Goal: Task Accomplishment & Management: Use online tool/utility

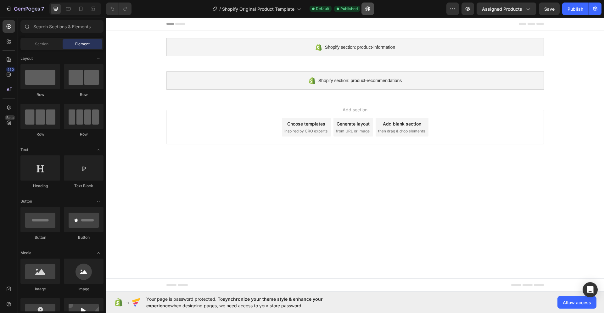
drag, startPoint x: 0, startPoint y: 0, endPoint x: 368, endPoint y: 10, distance: 367.9
click at [368, 10] on icon "button" at bounding box center [368, 9] width 6 height 6
click at [457, 11] on button "button" at bounding box center [452, 9] width 13 height 13
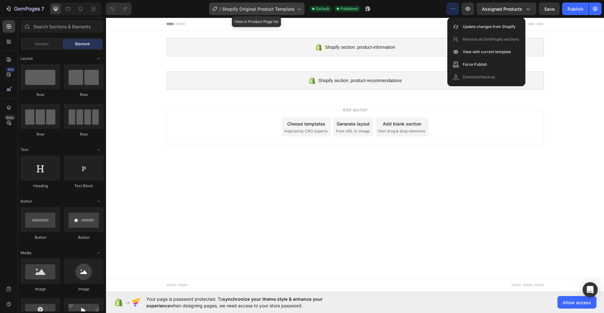
click at [277, 9] on span "Shopify Original Product Template" at bounding box center [258, 9] width 72 height 7
click at [411, 234] on body "Shopify section: product-information Shopify section: product-information Shopi…" at bounding box center [355, 155] width 498 height 274
click at [6, 297] on div at bounding box center [9, 297] width 13 height 28
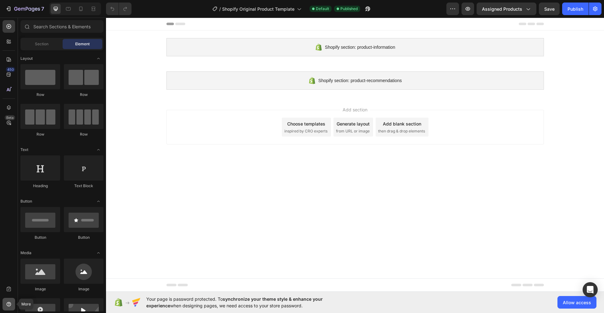
click at [8, 305] on icon at bounding box center [8, 305] width 1 height 1
click at [6, 286] on icon at bounding box center [9, 289] width 6 height 6
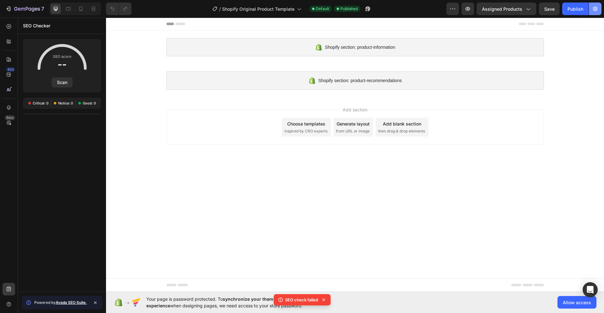
click at [603, 9] on div "7 / Shopify Original Product Template Default Published Preview Assigned Produc…" at bounding box center [302, 9] width 604 height 18
click at [600, 9] on button "button" at bounding box center [595, 9] width 13 height 13
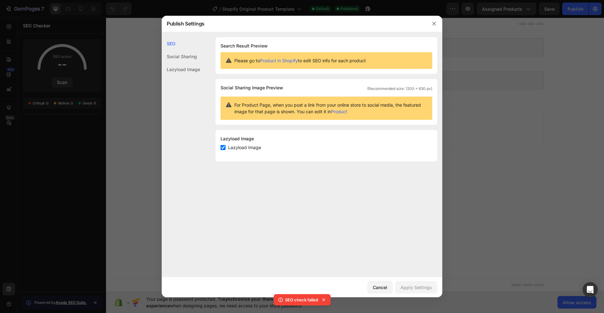
click at [178, 63] on div "Social Sharing" at bounding box center [181, 69] width 38 height 13
click at [180, 54] on div "Social Sharing" at bounding box center [181, 56] width 38 height 13
click at [181, 68] on div "Lazyload Image" at bounding box center [181, 69] width 38 height 13
click at [478, 35] on div at bounding box center [302, 156] width 604 height 313
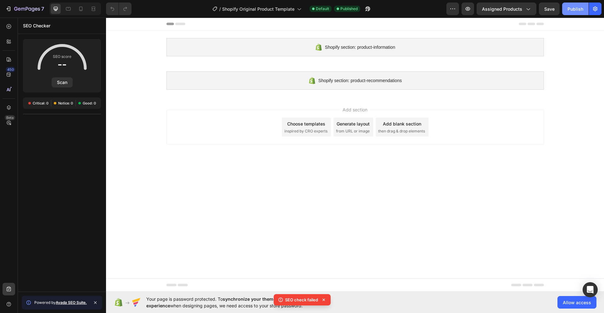
click at [578, 10] on div "Publish" at bounding box center [575, 9] width 16 height 7
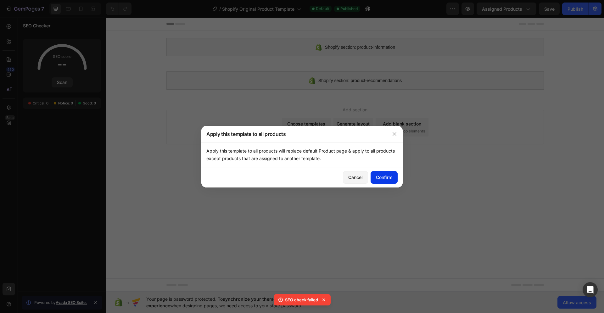
click at [395, 179] on button "Confirm" at bounding box center [384, 177] width 27 height 13
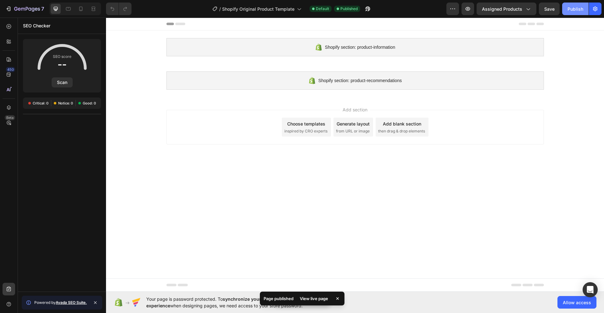
click at [581, 10] on div "Publish" at bounding box center [575, 9] width 16 height 7
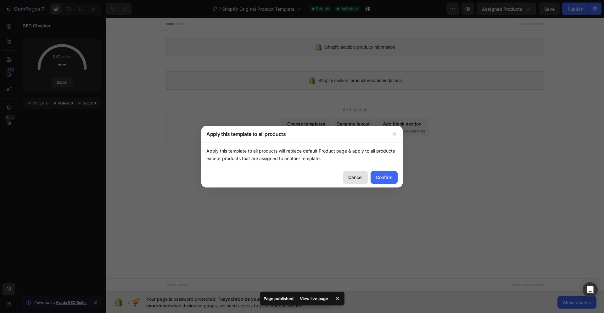
click at [364, 179] on button "Cancel" at bounding box center [355, 177] width 25 height 13
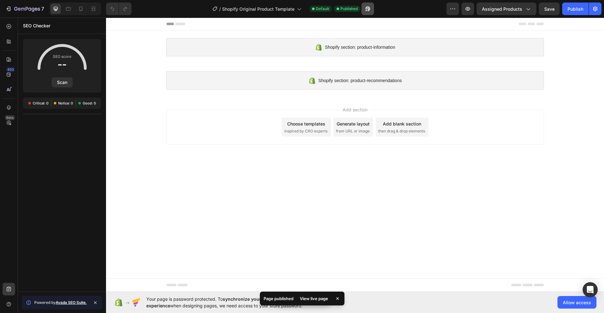
click at [366, 8] on icon "button" at bounding box center [368, 9] width 6 height 6
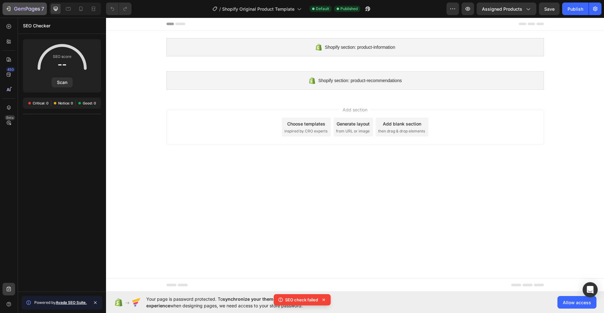
click at [5, 10] on icon "button" at bounding box center [8, 9] width 6 height 6
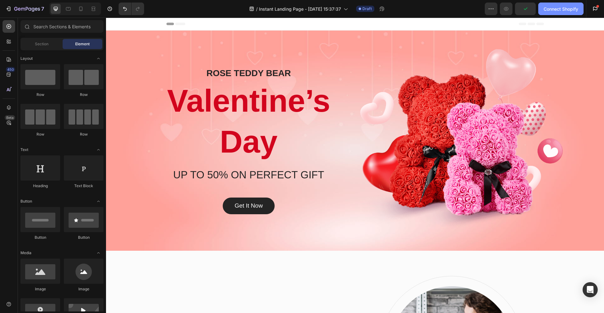
click at [554, 12] on div "Connect Shopify" at bounding box center [561, 9] width 35 height 7
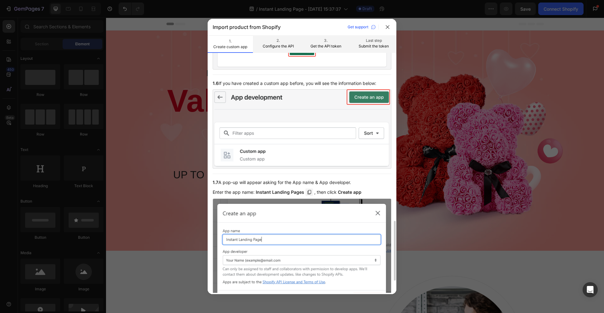
scroll to position [719, 0]
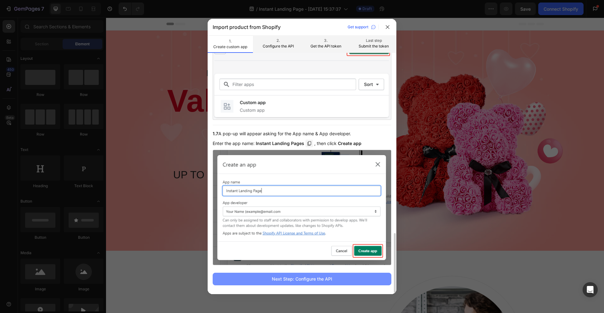
click at [318, 280] on div "Next Step: Configure the API" at bounding box center [302, 279] width 60 height 7
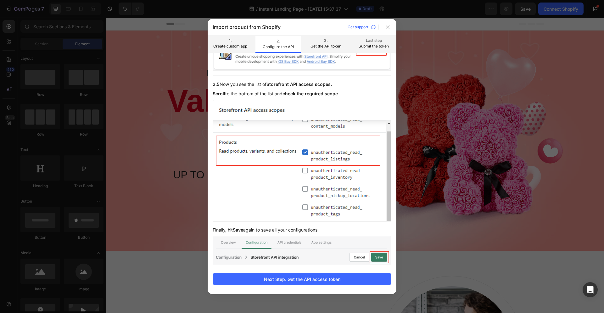
scroll to position [0, 0]
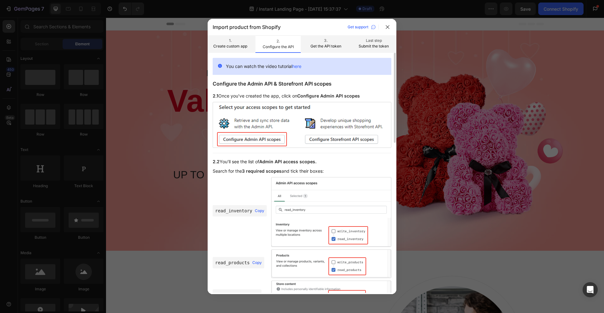
click at [332, 46] on p "Get the API token" at bounding box center [325, 46] width 35 height 6
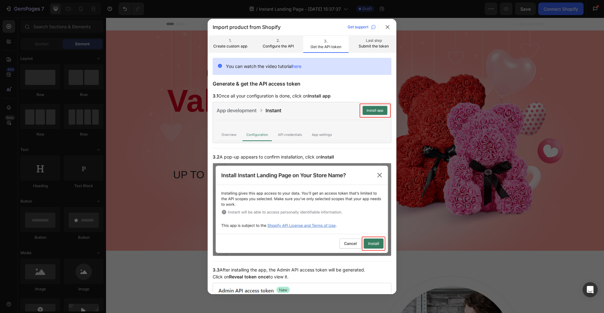
click at [355, 46] on button "Last step Submit the token" at bounding box center [373, 44] width 45 height 18
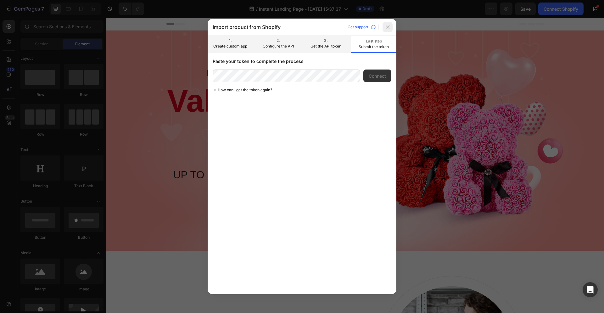
click at [385, 25] on icon at bounding box center [387, 27] width 5 height 5
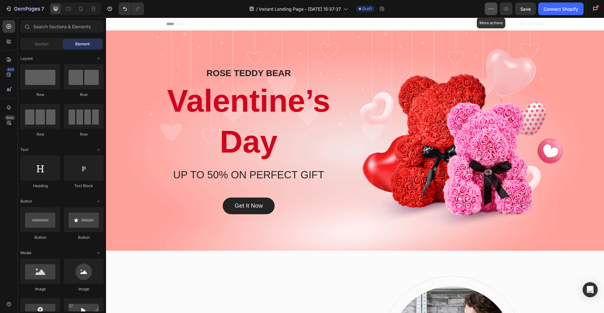
click at [493, 11] on icon "button" at bounding box center [491, 9] width 6 height 6
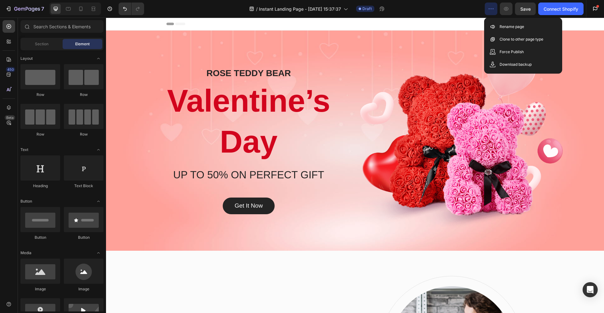
drag, startPoint x: 567, startPoint y: 23, endPoint x: 584, endPoint y: 18, distance: 17.7
click at [567, 23] on div at bounding box center [355, 24] width 498 height 13
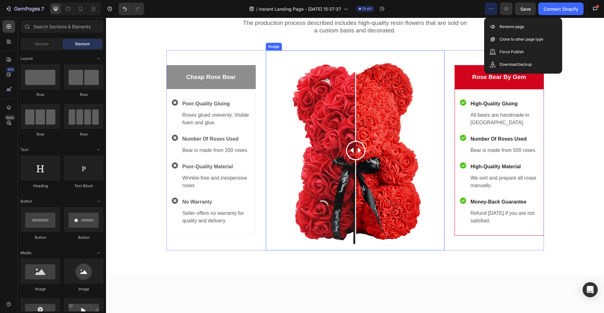
scroll to position [644, 0]
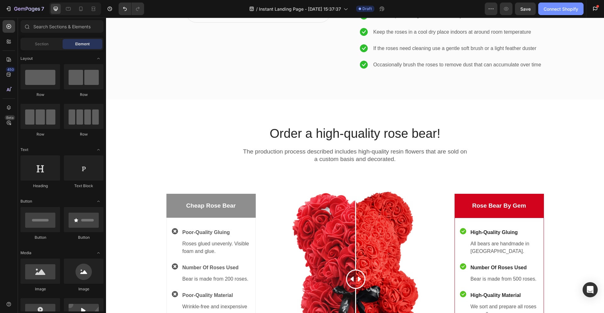
click at [548, 8] on div "Connect Shopify" at bounding box center [561, 9] width 35 height 7
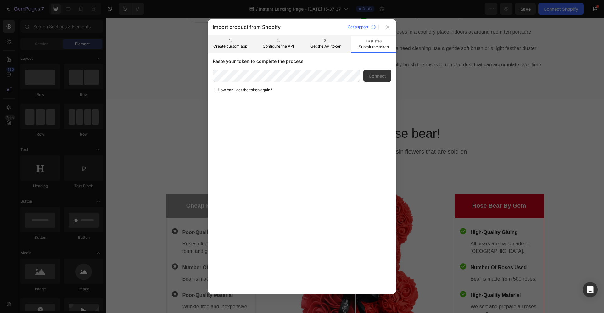
click at [232, 51] on button "1. Create custom app" at bounding box center [230, 44] width 45 height 18
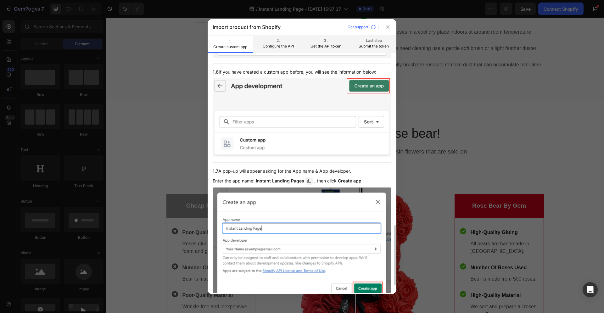
scroll to position [719, 0]
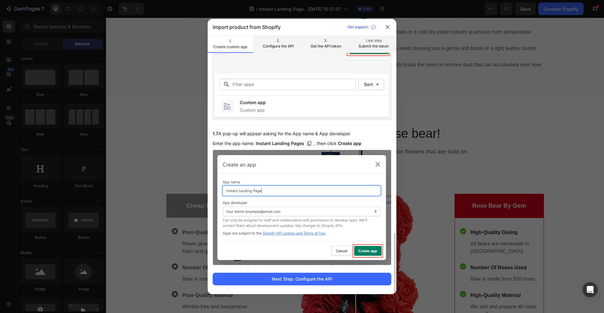
click at [297, 147] on p "Instant Landing Pages" at bounding box center [280, 143] width 48 height 7
click at [299, 143] on p "Instant Landing Pages" at bounding box center [280, 143] width 48 height 7
click at [308, 142] on icon at bounding box center [309, 144] width 8 height 8
click at [308, 143] on icon at bounding box center [309, 144] width 8 height 8
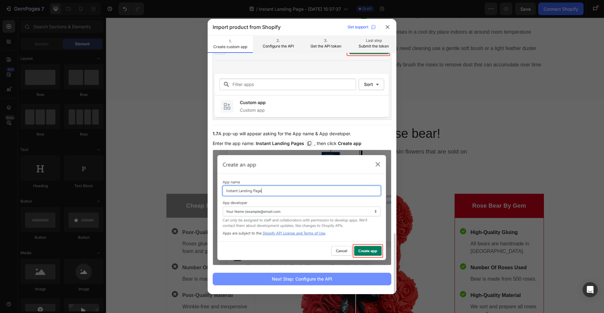
click at [331, 279] on div "Next Step: Configure the API" at bounding box center [302, 279] width 60 height 7
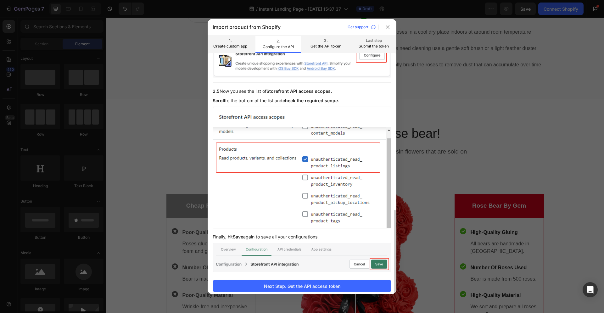
scroll to position [400, 0]
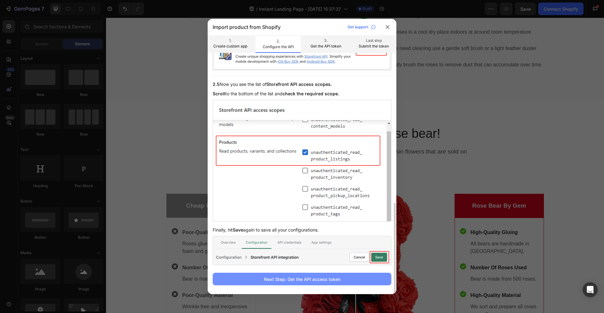
click at [302, 280] on div "Next Step: Get the API access token" at bounding box center [302, 279] width 76 height 7
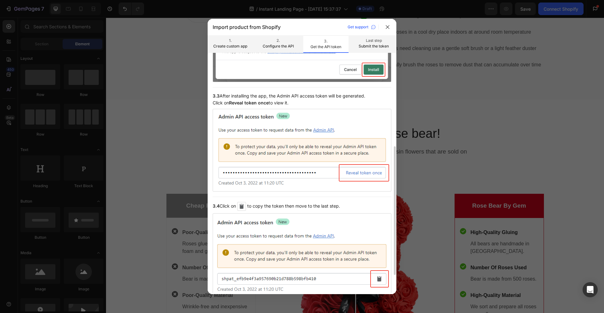
scroll to position [207, 0]
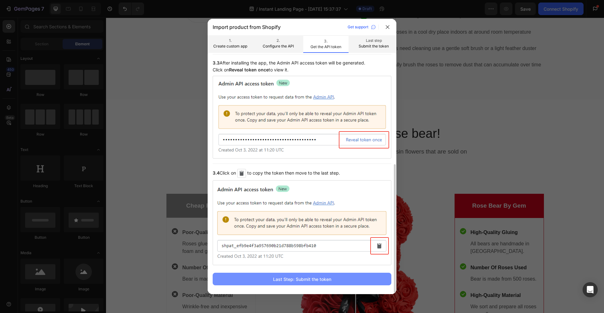
click at [325, 282] on button "Last Step: Submit the token" at bounding box center [302, 279] width 179 height 13
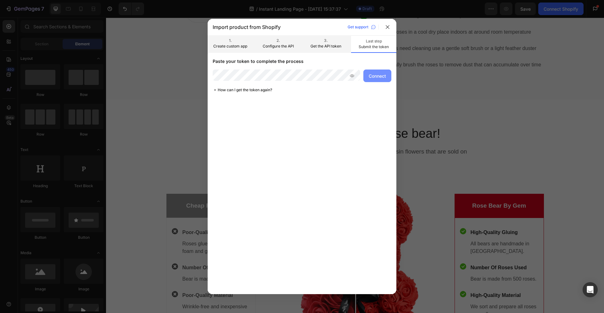
click at [369, 75] on div "Connect" at bounding box center [377, 76] width 17 height 7
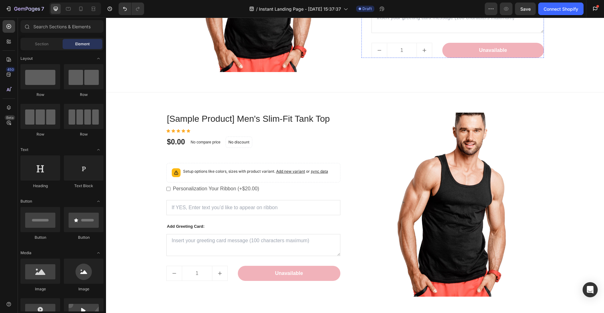
scroll to position [0, 0]
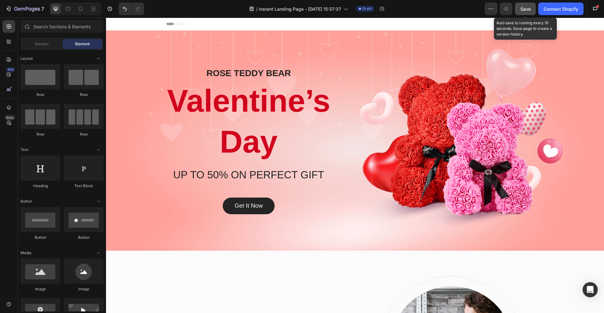
click at [529, 11] on span "Save" at bounding box center [525, 8] width 10 height 5
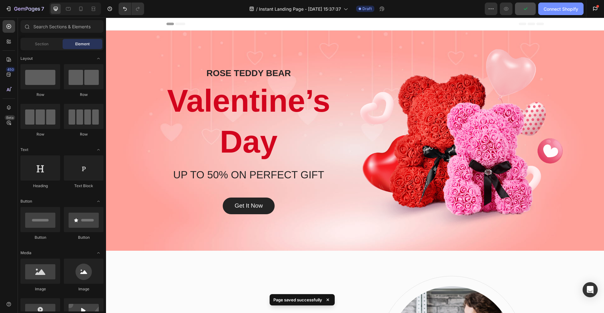
click at [561, 11] on div "Connect Shopify" at bounding box center [561, 9] width 35 height 7
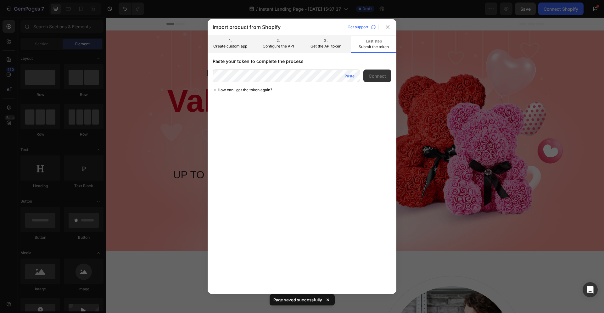
click at [351, 77] on div "Paste" at bounding box center [349, 76] width 10 height 6
click at [353, 78] on icon at bounding box center [351, 75] width 5 height 5
click at [369, 76] on div "Connect" at bounding box center [377, 76] width 17 height 7
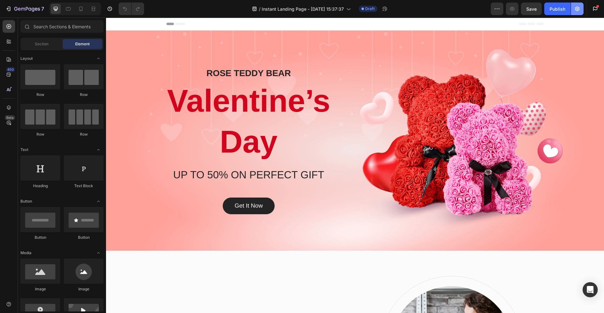
click at [577, 8] on icon "button" at bounding box center [577, 9] width 6 height 6
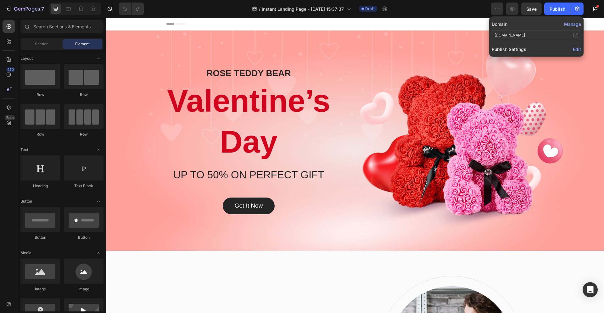
click at [579, 49] on span "Edit" at bounding box center [577, 49] width 8 height 5
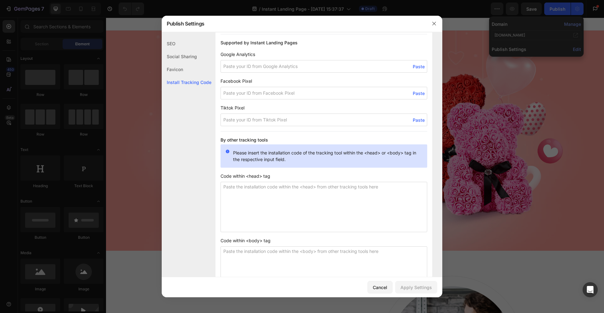
scroll to position [461, 0]
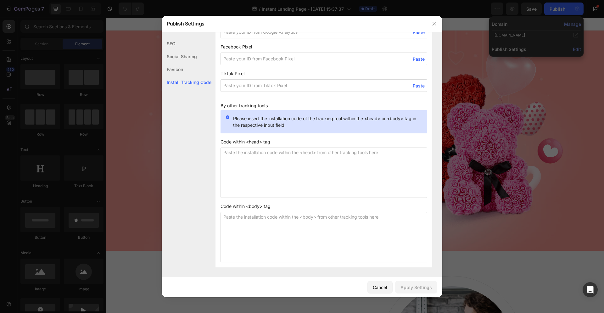
click at [182, 76] on div "Favicon" at bounding box center [187, 82] width 50 height 13
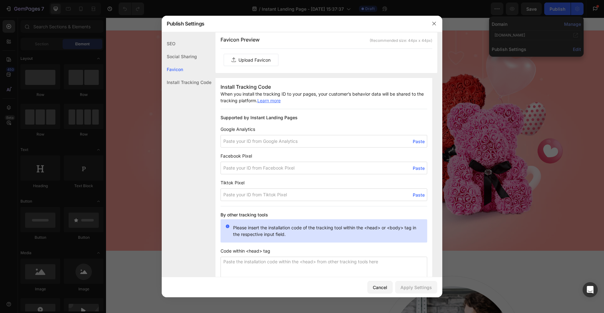
click at [178, 63] on div "Social Sharing" at bounding box center [187, 69] width 50 height 13
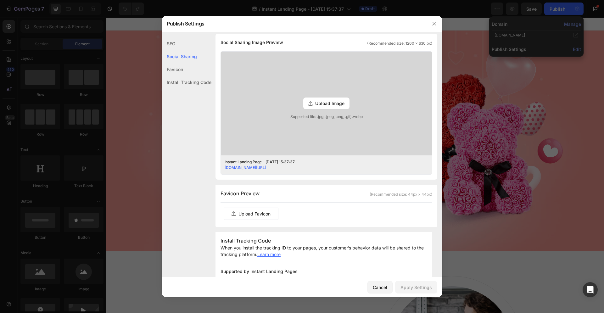
click at [178, 50] on div "SEO" at bounding box center [187, 56] width 50 height 13
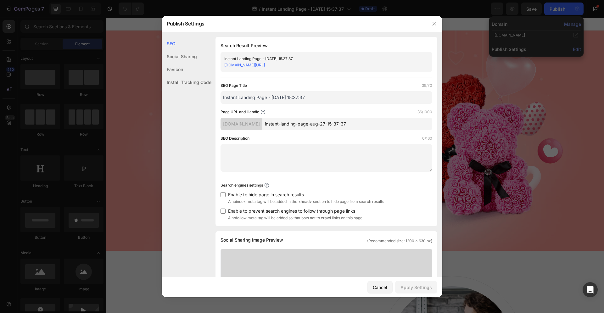
scroll to position [0, 0]
click at [357, 126] on input "instant-landing-page-aug-27-15-37-37" at bounding box center [347, 124] width 170 height 13
click at [551, 144] on div at bounding box center [302, 156] width 604 height 313
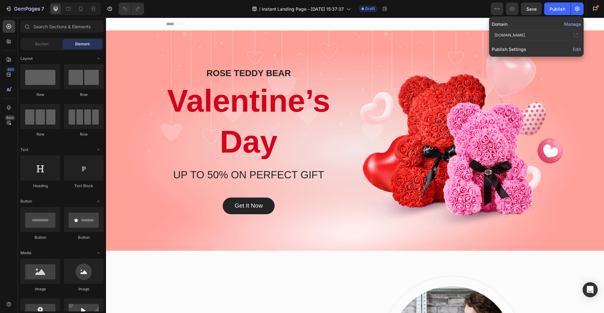
click at [579, 50] on span "Edit" at bounding box center [577, 49] width 8 height 5
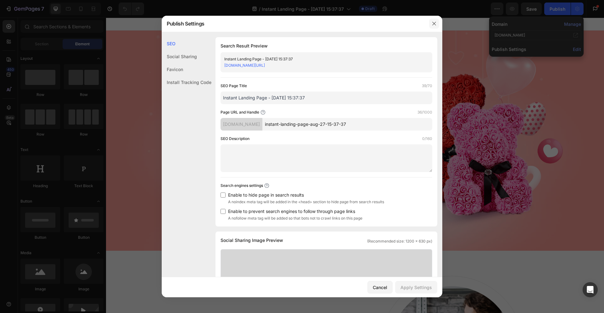
click at [431, 25] on button "button" at bounding box center [434, 24] width 10 height 10
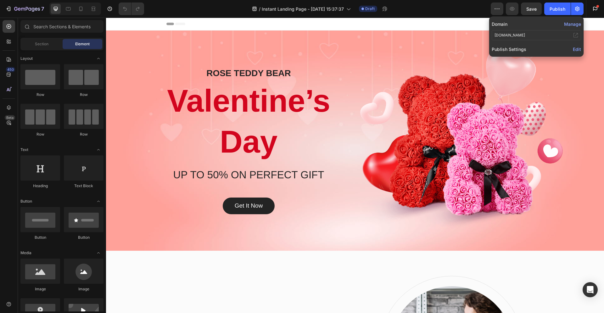
click at [569, 25] on button "Manage" at bounding box center [572, 24] width 17 height 7
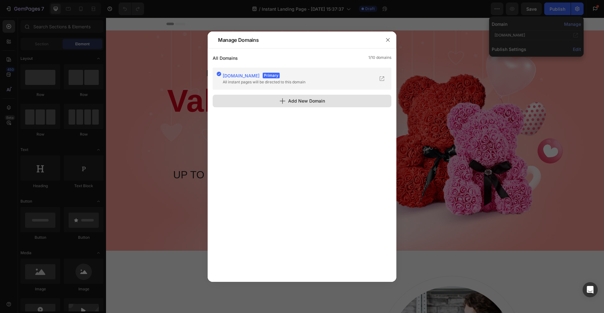
click at [356, 99] on button "Add New Domain" at bounding box center [302, 101] width 179 height 13
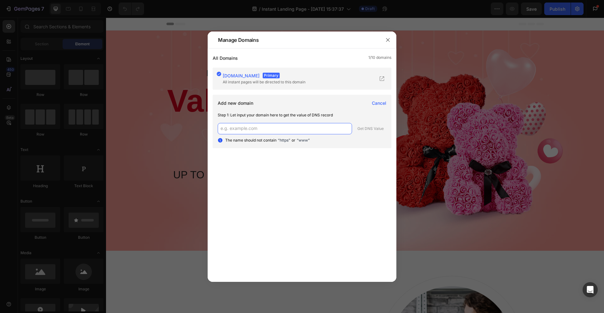
click at [314, 129] on input "text" at bounding box center [285, 128] width 134 height 11
click at [389, 43] on button "button" at bounding box center [388, 40] width 10 height 10
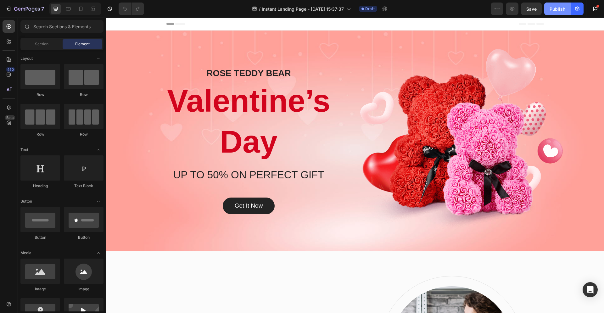
click at [550, 9] on div "Publish" at bounding box center [558, 9] width 16 height 7
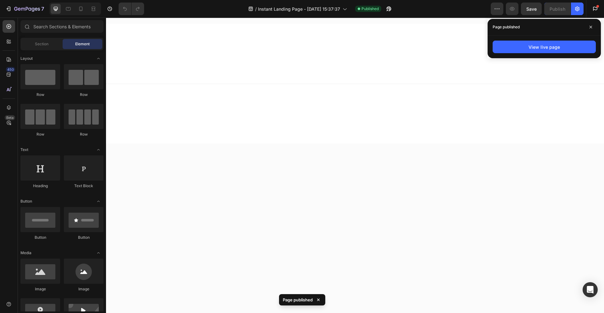
scroll to position [185, 0]
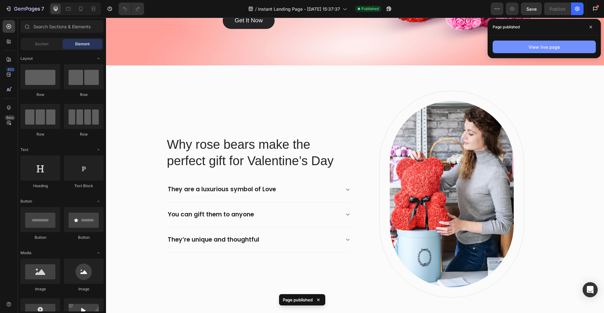
click at [535, 42] on button "View live page" at bounding box center [544, 47] width 103 height 13
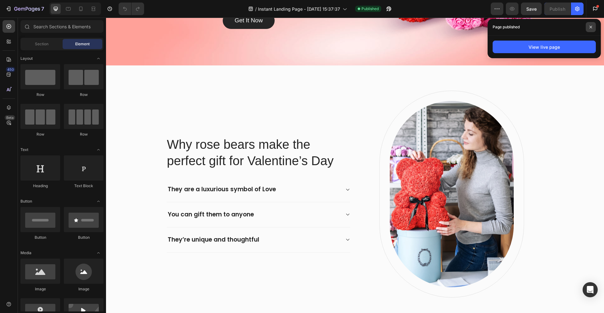
click at [587, 29] on span at bounding box center [591, 27] width 10 height 10
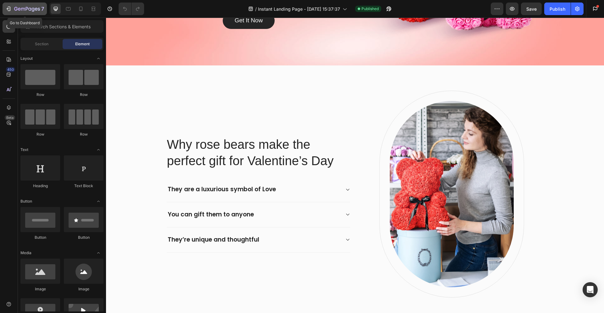
click at [12, 8] on div "7" at bounding box center [24, 9] width 39 height 8
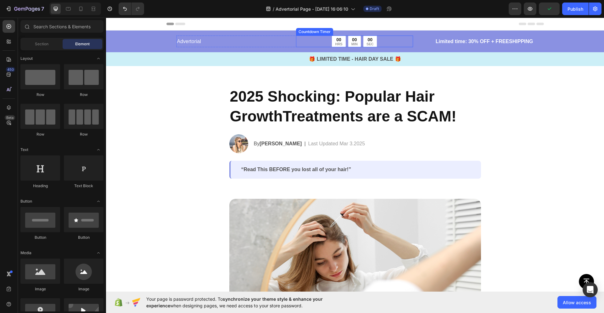
click at [307, 42] on div "00 HRS 00 MIN 00 SEC" at bounding box center [354, 42] width 117 height 12
click at [291, 43] on div "Advertorial Text Block 00 HRS 00 MIN 00 SEC Countdown Timer Row" at bounding box center [294, 42] width 237 height 12
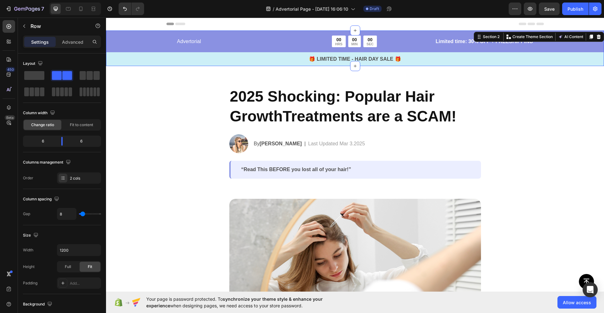
click at [140, 38] on div "Advertorial Text Block 00 HRS 00 MIN 00 SEC Countdown Timer Row Limited time: 3…" at bounding box center [355, 51] width 498 height 31
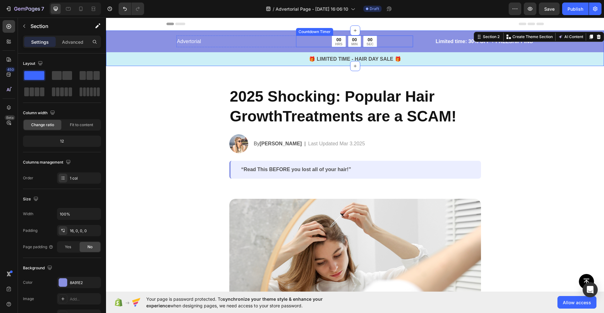
click at [326, 43] on div "00 HRS 00 MIN 00 SEC" at bounding box center [354, 42] width 117 height 12
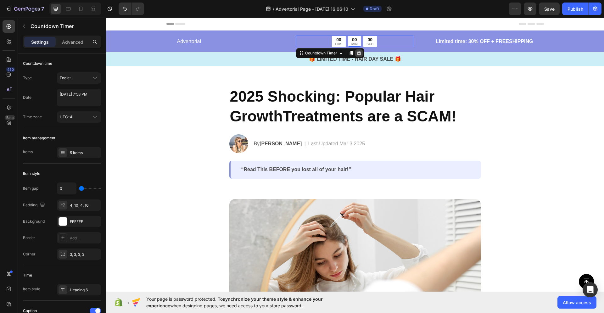
click at [357, 53] on icon at bounding box center [359, 53] width 4 height 4
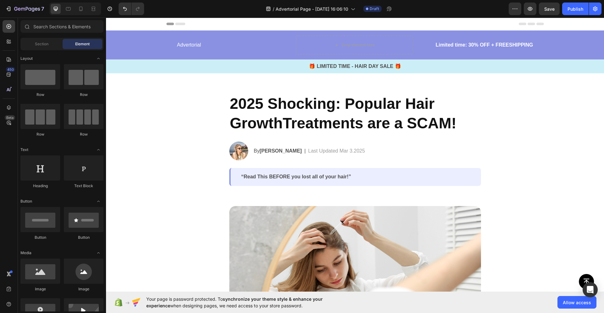
click at [233, 27] on div "Header" at bounding box center [354, 24] width 377 height 13
click at [193, 22] on div "Header" at bounding box center [354, 24] width 377 height 13
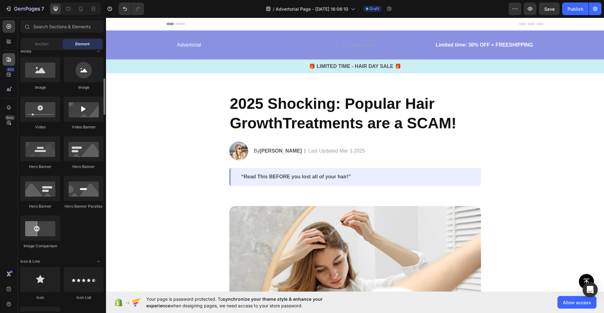
scroll to position [329, 0]
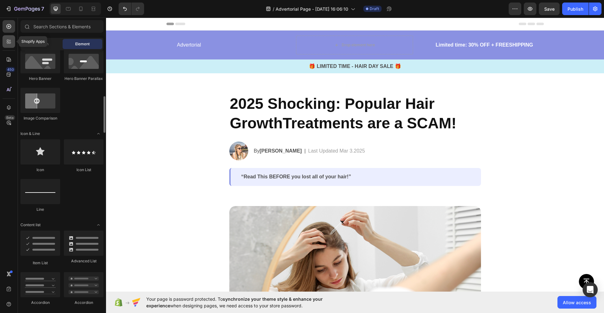
click at [6, 43] on icon at bounding box center [9, 41] width 6 height 6
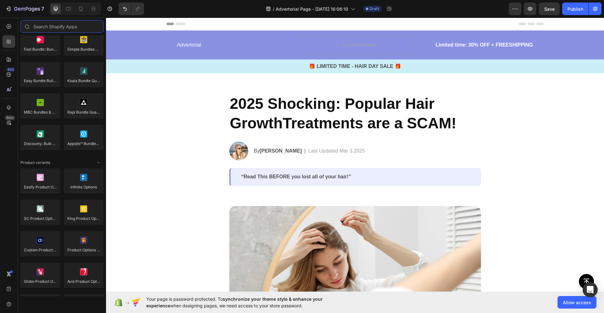
scroll to position [0, 0]
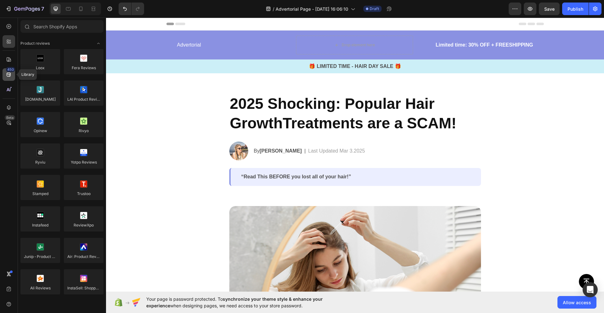
click at [11, 74] on icon at bounding box center [9, 74] width 6 height 6
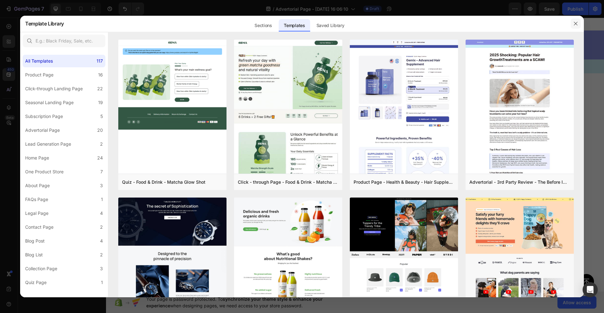
click at [576, 23] on icon "button" at bounding box center [575, 23] width 5 height 5
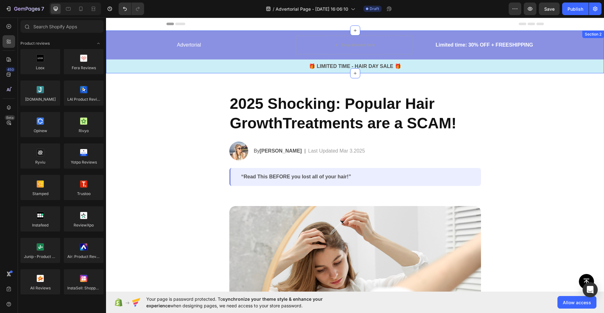
click at [132, 46] on div "Advertorial Text Block Drop element here Row Limited time: 30% OFF + FREESHIPPI…" at bounding box center [355, 55] width 498 height 38
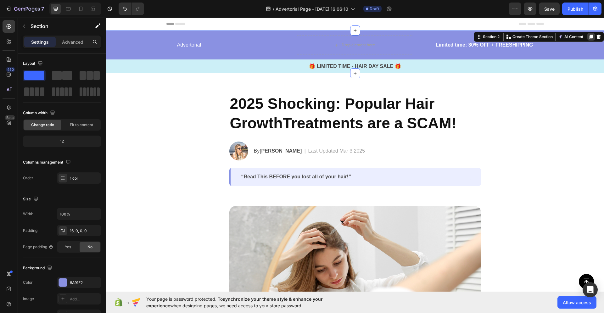
click at [589, 37] on icon at bounding box center [590, 37] width 3 height 4
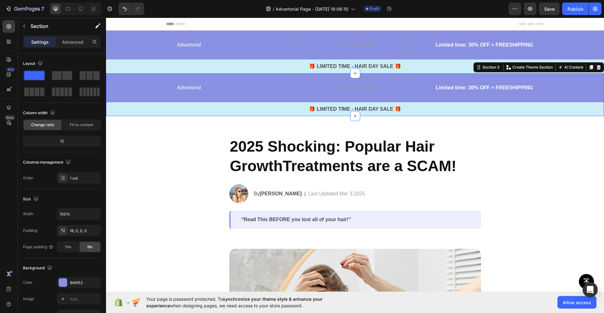
click at [147, 85] on div "Advertorial Text Block Drop element here Row Limited time: 30% OFF + FREESHIPPI…" at bounding box center [355, 97] width 498 height 38
click at [149, 48] on div "Advertorial Text Block Drop element here Row Limited time: 30% OFF + FREESHIPPI…" at bounding box center [355, 55] width 498 height 38
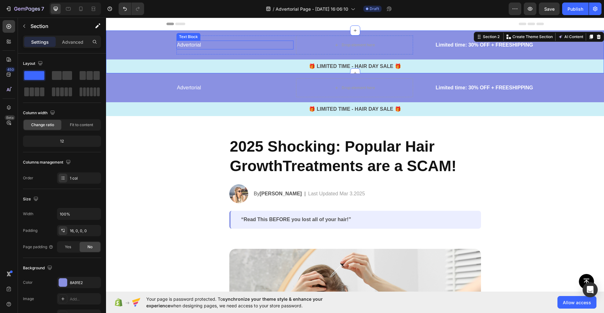
click at [192, 47] on p "Advertorial" at bounding box center [235, 45] width 116 height 8
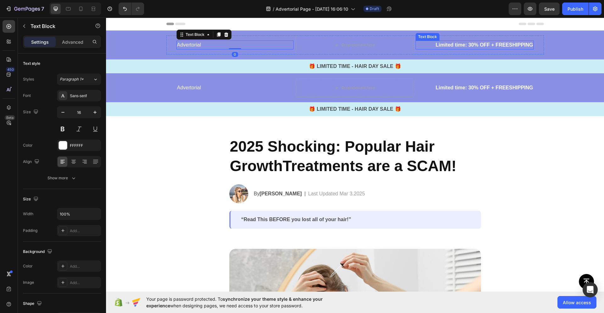
click at [454, 43] on p "Limited time: 30% OFF + FREESHIPPING" at bounding box center [474, 45] width 117 height 8
click at [464, 36] on icon at bounding box center [465, 34] width 5 height 5
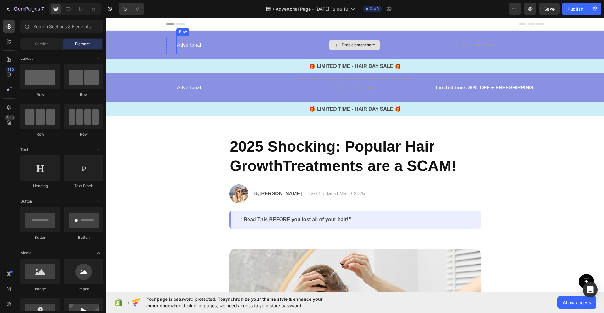
click at [390, 48] on div "Drop element here" at bounding box center [354, 45] width 117 height 19
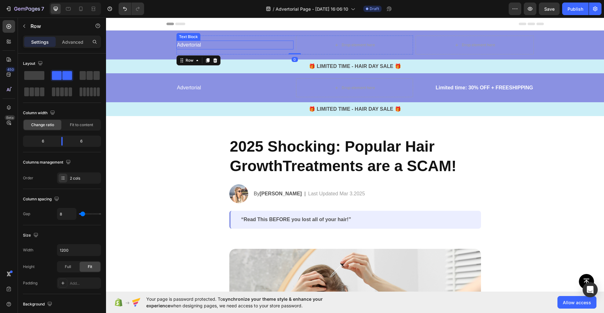
click at [191, 47] on p "Advertorial" at bounding box center [235, 45] width 116 height 8
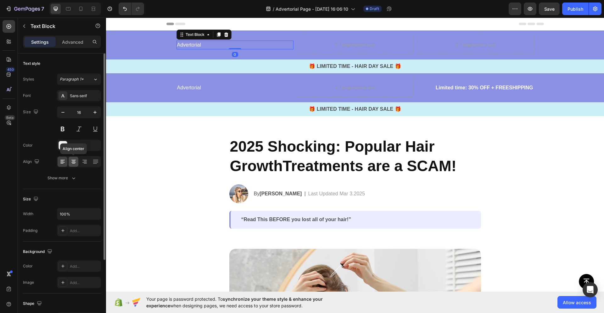
click at [74, 165] on icon at bounding box center [73, 162] width 6 height 6
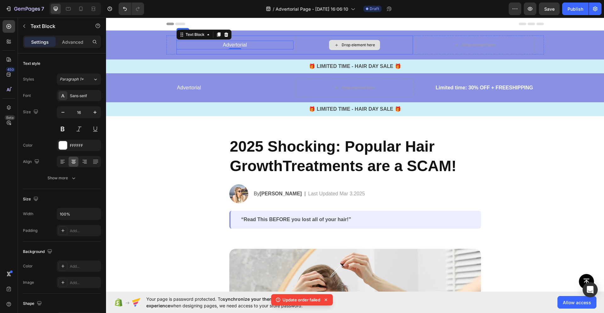
click at [368, 42] on div "Drop element here" at bounding box center [358, 44] width 33 height 5
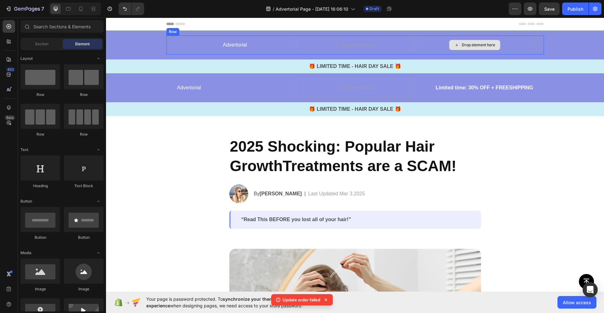
click at [455, 48] on div "Drop element here" at bounding box center [474, 45] width 51 height 10
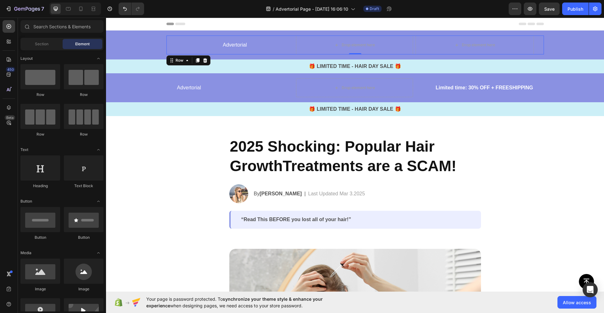
click at [168, 50] on div "Advertorial Text Block Drop element here Row Drop element here Row 0" at bounding box center [354, 45] width 377 height 19
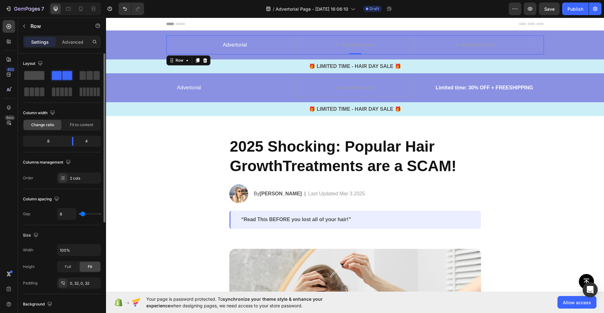
click at [41, 76] on span at bounding box center [34, 75] width 20 height 9
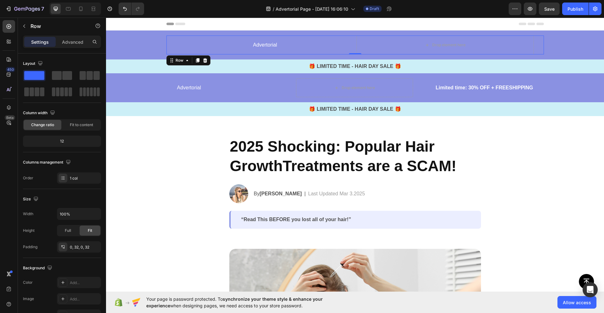
click at [537, 46] on div "Advertorial Text Block Drop element here Row Row 0" at bounding box center [354, 45] width 377 height 19
click at [497, 47] on div "Drop element here" at bounding box center [444, 45] width 177 height 19
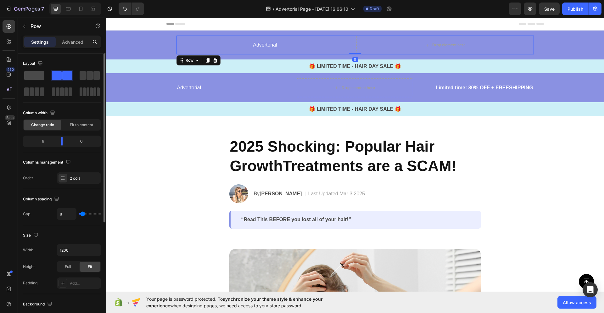
click at [35, 79] on span at bounding box center [34, 75] width 20 height 9
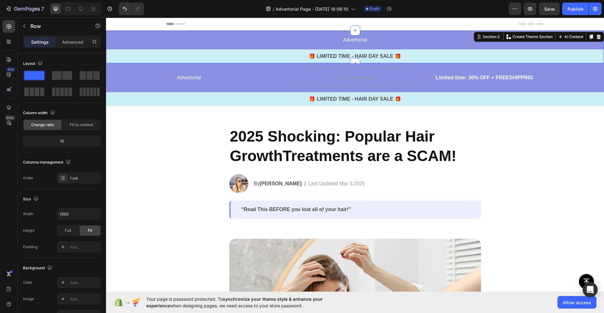
click at [129, 41] on div "Advertorial Text Block Row Row Row 🎁 LIMITED TIME - HAIR DAY SALE 🎁 Text Block …" at bounding box center [355, 50] width 498 height 28
click at [64, 142] on div "12" at bounding box center [61, 141] width 75 height 9
drag, startPoint x: 51, startPoint y: 141, endPoint x: 52, endPoint y: 124, distance: 17.0
click at [50, 141] on div "12" at bounding box center [61, 141] width 75 height 9
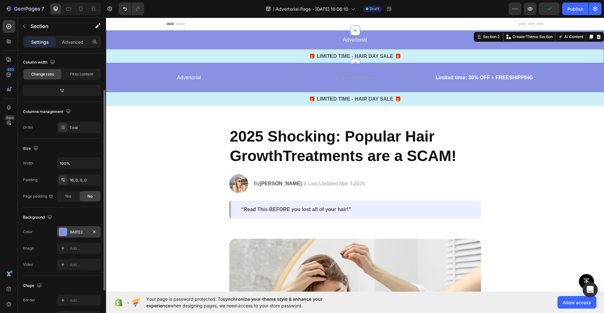
click at [62, 233] on div at bounding box center [63, 232] width 8 height 8
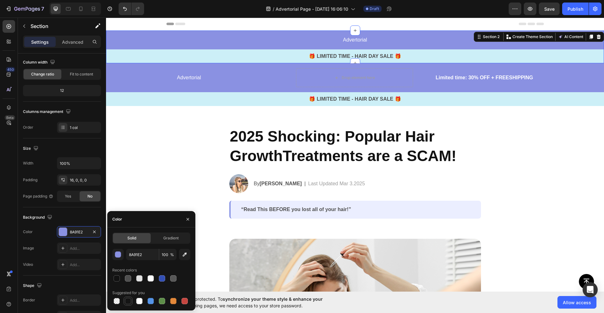
click at [127, 300] on div at bounding box center [128, 301] width 6 height 6
type input "151515"
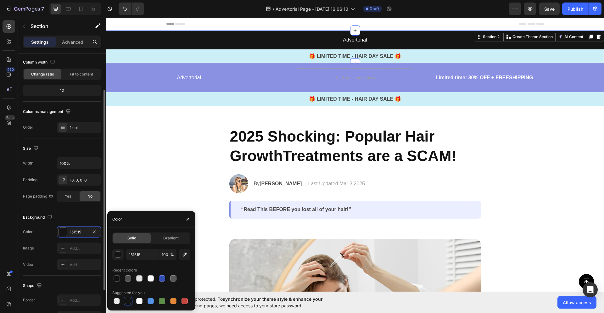
click at [26, 248] on div "Image" at bounding box center [28, 248] width 11 height 6
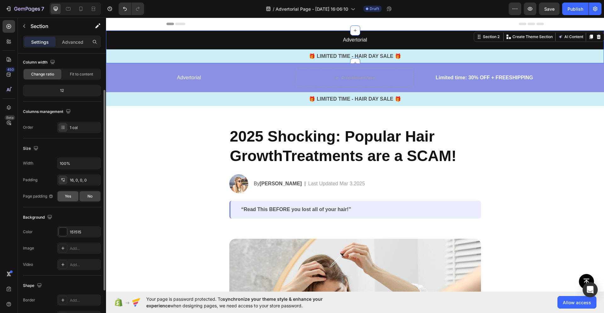
click at [74, 198] on div "Yes" at bounding box center [68, 196] width 21 height 10
click at [92, 196] on span "No" at bounding box center [89, 196] width 5 height 6
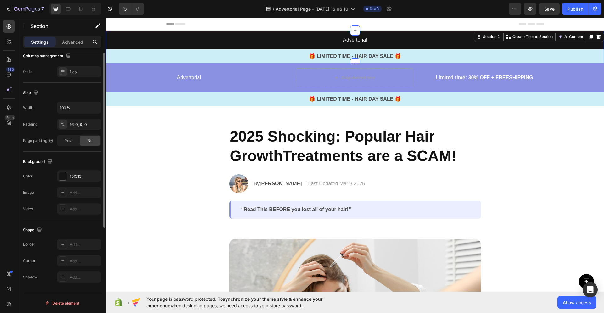
scroll to position [47, 0]
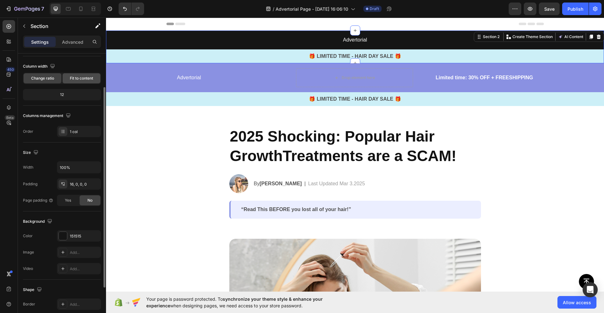
click at [76, 78] on span "Fit to content" at bounding box center [81, 78] width 23 height 6
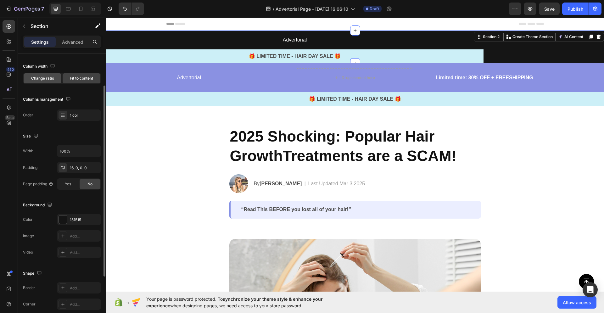
click at [52, 78] on span "Change ratio" at bounding box center [42, 78] width 23 height 6
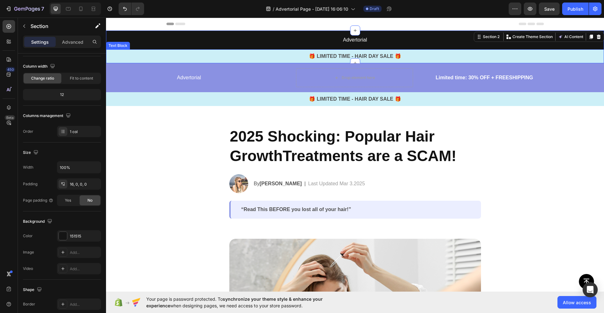
click at [256, 57] on p "🎁 LIMITED TIME - HAIR DAY SALE 🎁" at bounding box center [355, 57] width 497 height 8
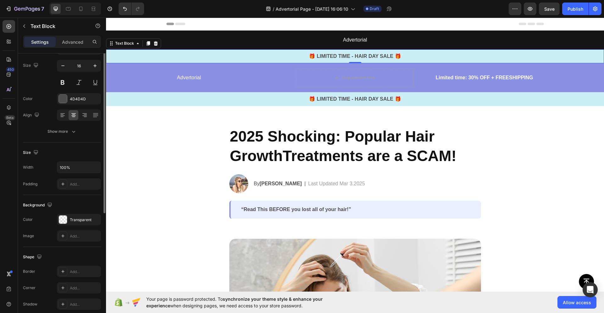
scroll to position [0, 0]
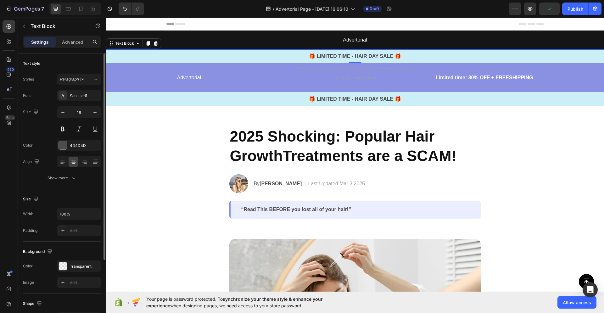
click at [159, 45] on div "Text Block" at bounding box center [133, 43] width 55 height 10
click at [156, 42] on icon at bounding box center [156, 43] width 4 height 4
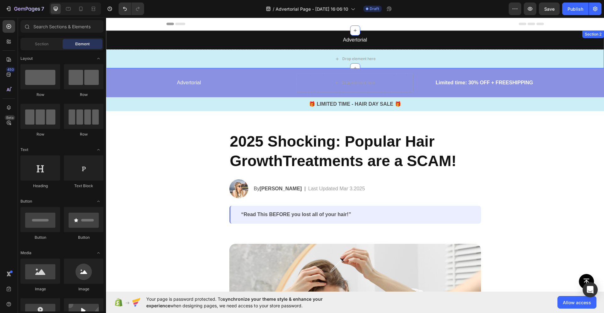
click at [162, 54] on div "Drop element here" at bounding box center [355, 58] width 498 height 19
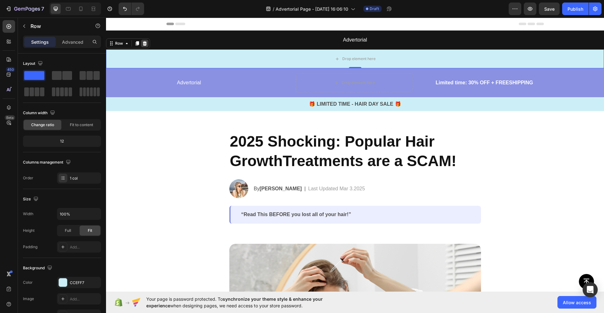
click at [144, 44] on icon at bounding box center [145, 43] width 4 height 4
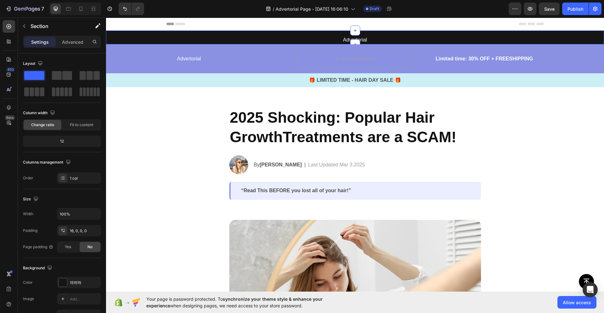
click at [152, 38] on div "Advertorial Text Block Row Row Row" at bounding box center [355, 40] width 498 height 9
click at [79, 41] on p "Advanced" at bounding box center [72, 42] width 21 height 7
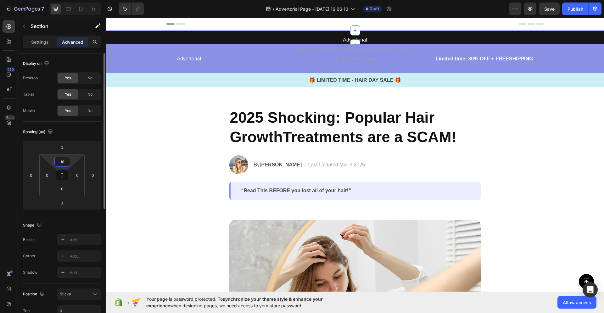
click at [64, 160] on input "16" at bounding box center [62, 161] width 13 height 9
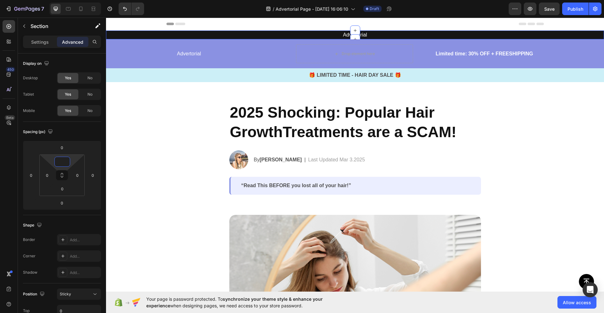
click at [365, 34] on p "Advertorial" at bounding box center [355, 35] width 356 height 8
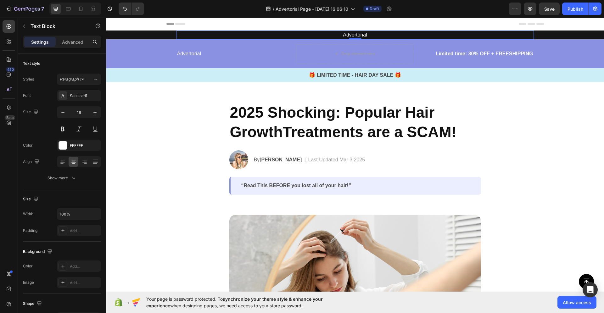
click at [362, 35] on p "Advertorial" at bounding box center [355, 35] width 356 height 8
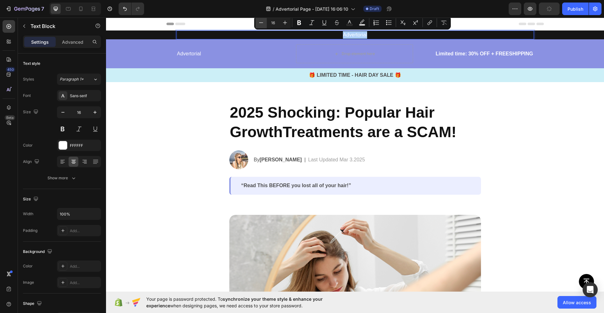
click at [265, 23] on button "Minus" at bounding box center [260, 22] width 11 height 11
click at [261, 20] on icon "Editor contextual toolbar" at bounding box center [261, 23] width 6 height 6
type input "13"
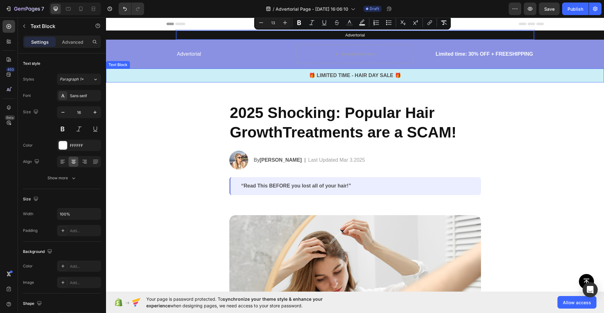
click at [300, 71] on div "🎁 LIMITED TIME - HAIR DAY SALE 🎁" at bounding box center [355, 75] width 498 height 9
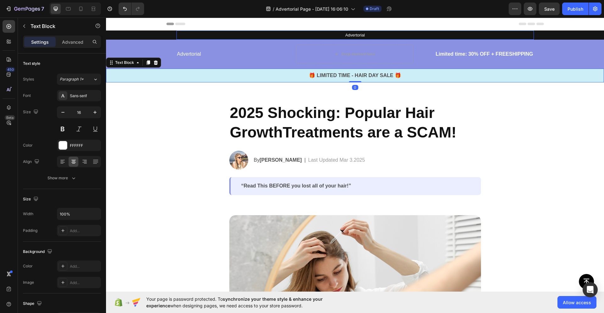
click at [349, 35] on span "Advertorial" at bounding box center [355, 35] width 20 height 5
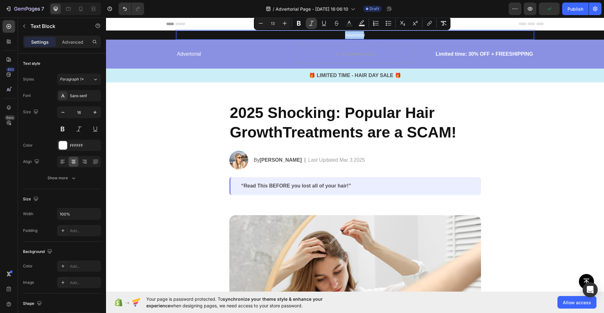
click at [308, 22] on button "Italic" at bounding box center [311, 23] width 11 height 11
click at [191, 55] on p "Advertorial" at bounding box center [235, 54] width 116 height 8
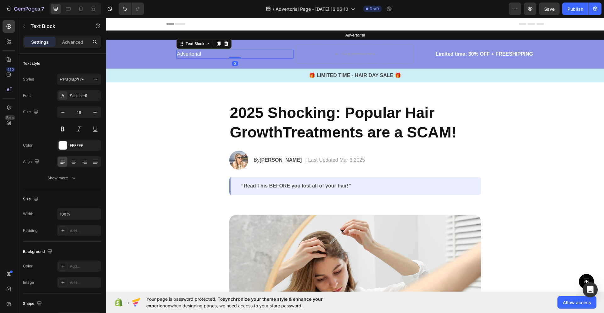
click at [190, 55] on p "Advertorial" at bounding box center [235, 54] width 116 height 8
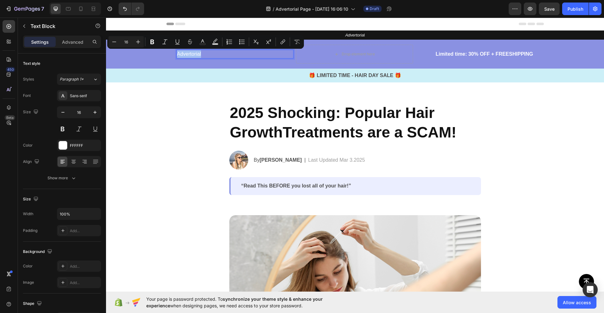
copy p "Advertorial"
click at [364, 37] on p "Advertoria l" at bounding box center [355, 35] width 356 height 8
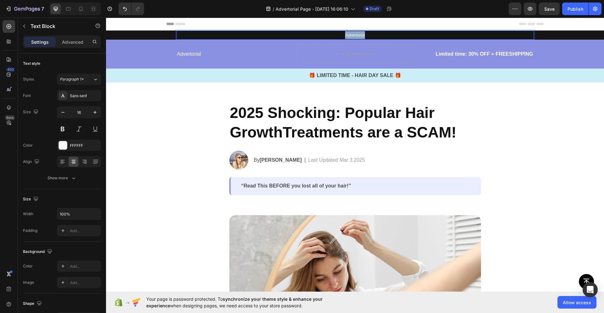
click at [358, 36] on icon "Advertoria" at bounding box center [354, 35] width 19 height 5
drag, startPoint x: 347, startPoint y: 36, endPoint x: 341, endPoint y: 30, distance: 9.1
click at [347, 36] on icon "Advertorial" at bounding box center [355, 35] width 20 height 5
click at [248, 96] on div "2025 Shocking: Popular Hair GrowthTreatments are a SCAM! Heading Image By Jessi…" at bounding box center [355, 138] width 252 height 113
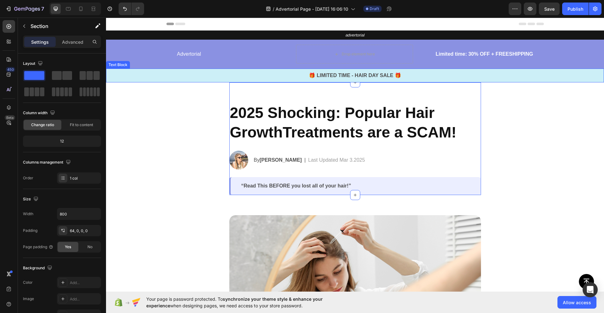
click at [215, 54] on p "Advertorial" at bounding box center [235, 54] width 116 height 8
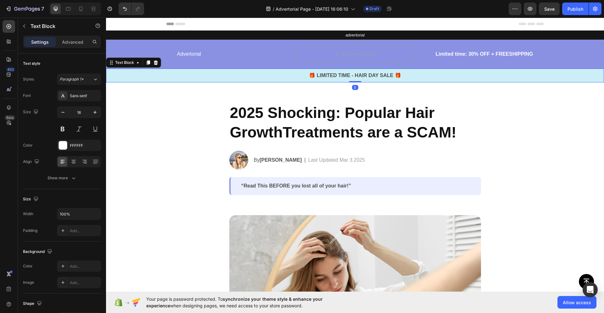
click at [145, 74] on p "🎁 LIMITED TIME - HAIR DAY SALE 🎁" at bounding box center [355, 76] width 497 height 8
click at [191, 38] on p "advertorial" at bounding box center [355, 35] width 356 height 8
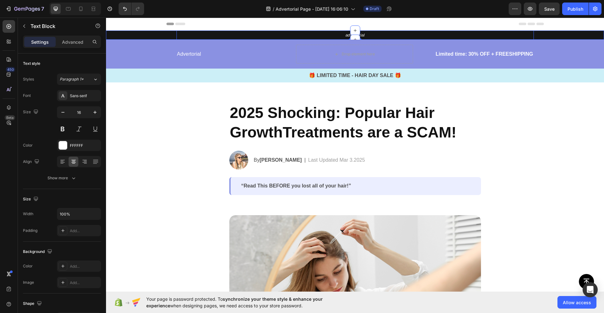
click at [156, 33] on div "advertorial Text Block 0 Row Row Row" at bounding box center [355, 35] width 498 height 9
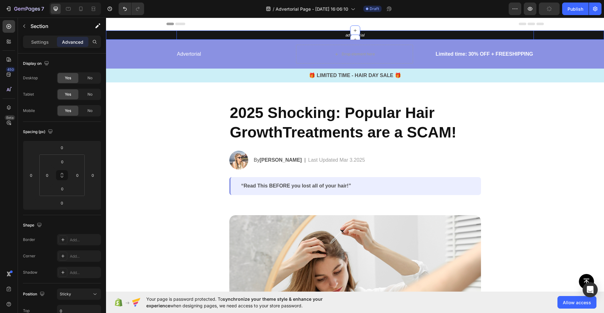
click at [196, 36] on p "advertorial" at bounding box center [355, 35] width 356 height 8
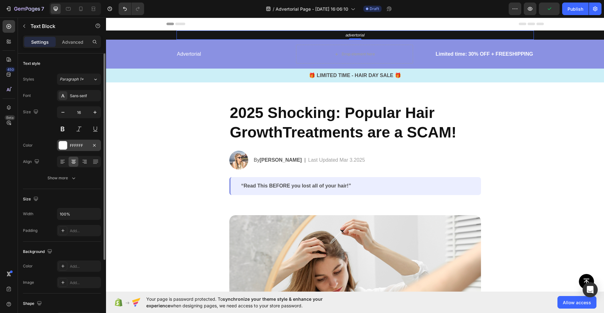
click at [62, 147] on div at bounding box center [63, 145] width 8 height 8
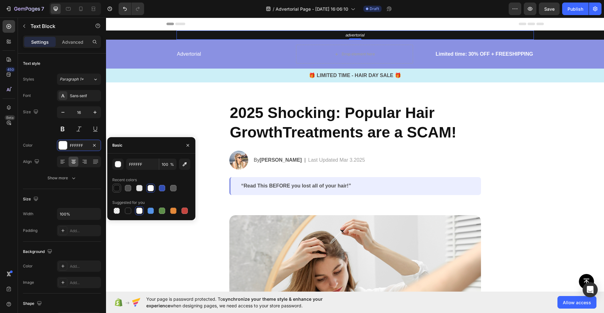
click at [117, 189] on div at bounding box center [117, 188] width 6 height 6
click at [122, 188] on div at bounding box center [151, 188] width 78 height 9
click at [126, 188] on div at bounding box center [128, 188] width 6 height 6
click at [171, 187] on div at bounding box center [173, 188] width 6 height 6
click at [120, 167] on div "button" at bounding box center [118, 164] width 6 height 6
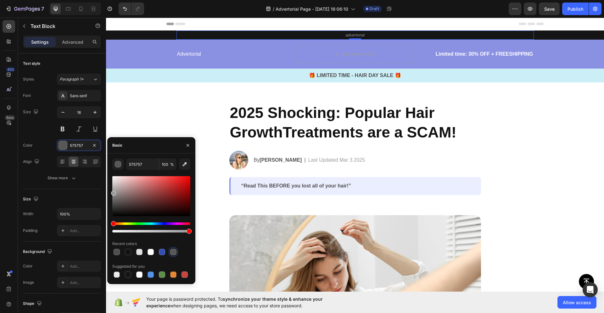
drag, startPoint x: 113, startPoint y: 203, endPoint x: 53, endPoint y: 106, distance: 114.1
click at [107, 192] on div "575757 100 % Recent colors Suggested for you" at bounding box center [151, 219] width 88 height 120
type input "999999"
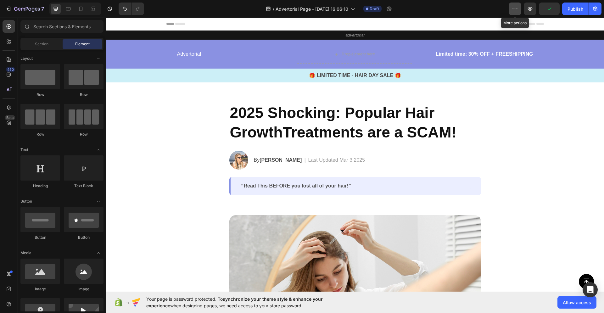
click at [515, 14] on button "button" at bounding box center [515, 9] width 13 height 13
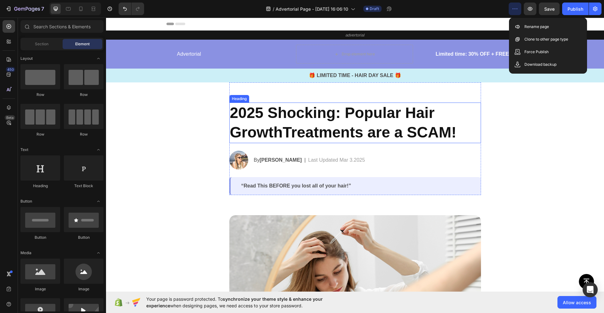
click at [472, 120] on h2 "2025 Shocking: Popular Hair GrowthTreatments are a SCAM!" at bounding box center [355, 123] width 252 height 41
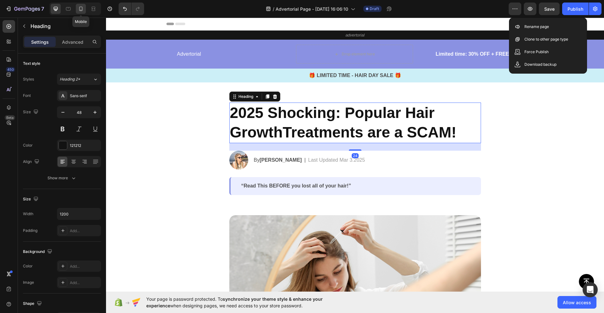
click at [78, 7] on icon at bounding box center [81, 9] width 6 height 6
type input "35"
type input "100%"
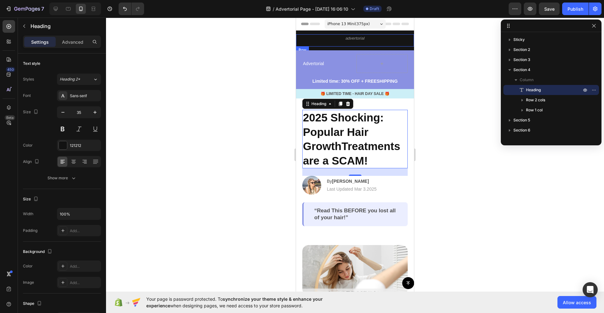
click at [376, 40] on p "advertorial" at bounding box center [355, 38] width 104 height 7
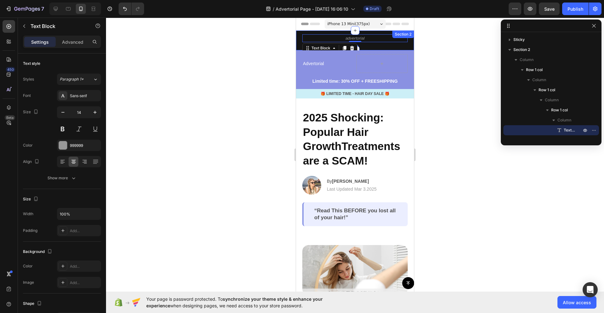
click at [392, 47] on div "advertorial Text Block 0 Row Row Row" at bounding box center [355, 42] width 118 height 16
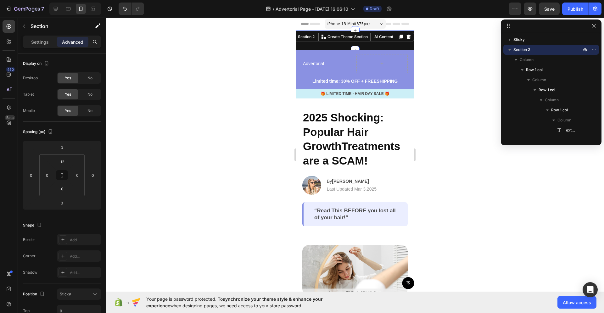
click at [401, 47] on div "advertorial Text Block Row Row Row" at bounding box center [355, 42] width 118 height 16
click at [358, 66] on div at bounding box center [382, 63] width 52 height 19
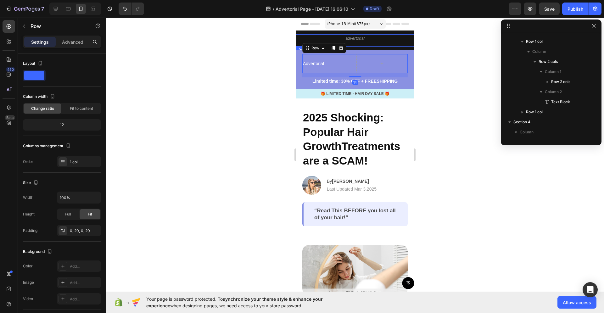
click at [299, 46] on div "advertorial Text Block Row Row" at bounding box center [355, 40] width 118 height 12
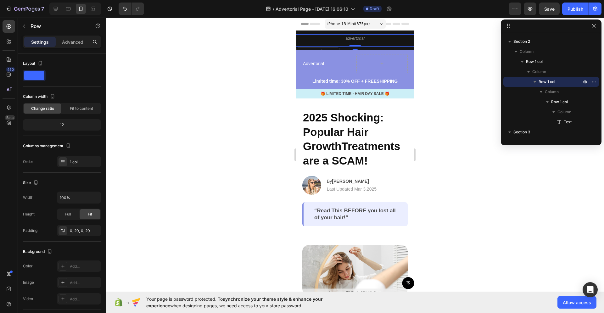
click at [311, 48] on div "Row" at bounding box center [318, 52] width 44 height 10
click at [308, 47] on div "Row" at bounding box center [318, 52] width 44 height 10
click at [66, 44] on p "Advanced" at bounding box center [72, 42] width 21 height 7
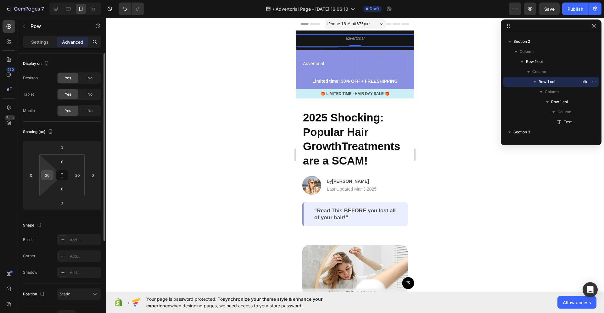
click at [51, 174] on input "20" at bounding box center [46, 174] width 9 height 9
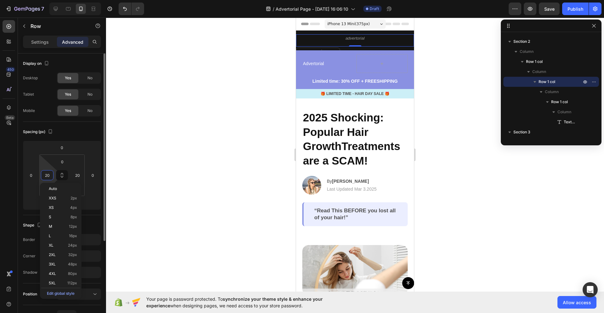
click at [51, 174] on input "20" at bounding box center [46, 174] width 9 height 9
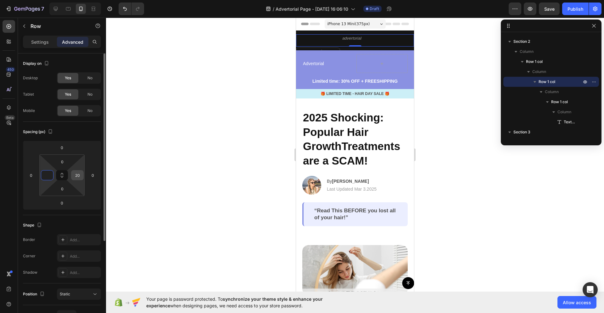
type input "0"
click at [77, 179] on input "20" at bounding box center [77, 174] width 9 height 9
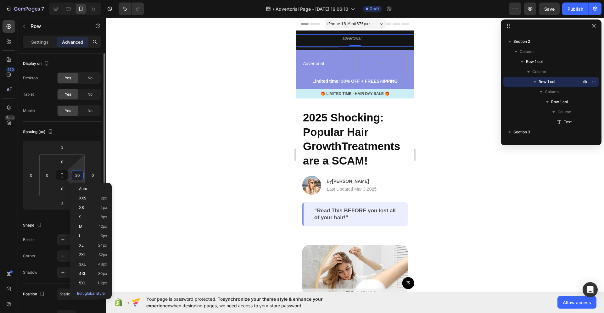
click at [77, 179] on input "20" at bounding box center [77, 174] width 9 height 9
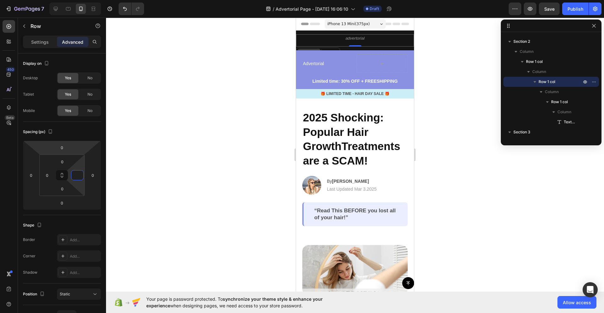
type input "0"
click at [319, 49] on div "Row" at bounding box center [309, 53] width 23 height 8
click at [320, 48] on div "Row Row 1 col Section" at bounding box center [318, 52] width 44 height 10
click at [338, 64] on p "Advertorial" at bounding box center [328, 63] width 50 height 7
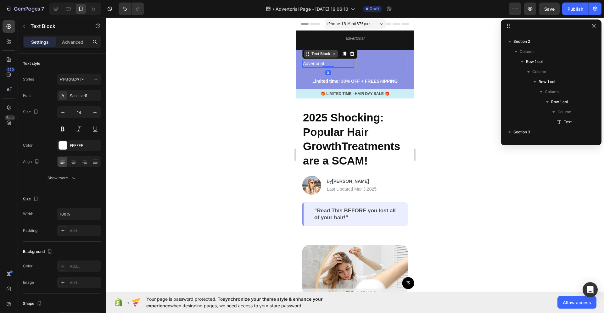
scroll to position [139, 0]
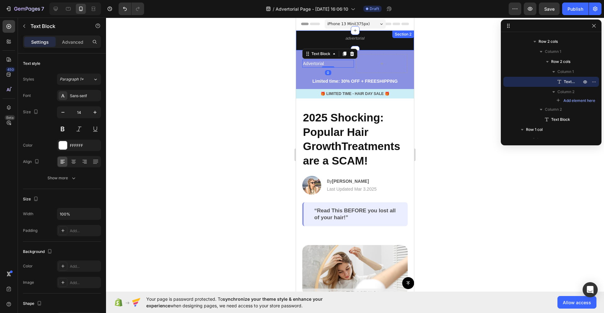
click at [304, 33] on div "advertorial Text Block Row Row Row Section 2" at bounding box center [355, 41] width 118 height 20
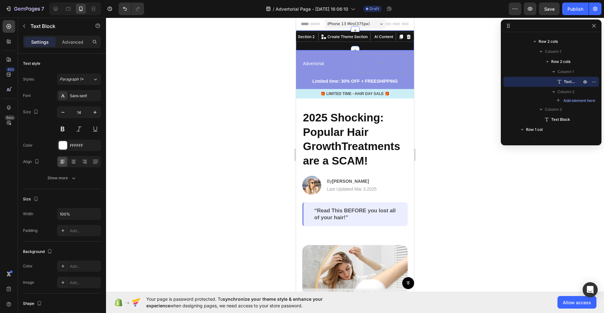
scroll to position [0, 0]
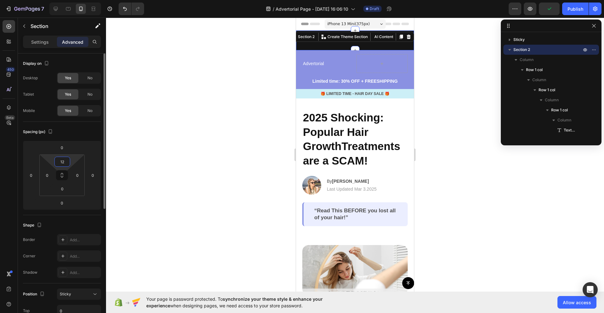
click at [68, 162] on input "12" at bounding box center [62, 161] width 13 height 9
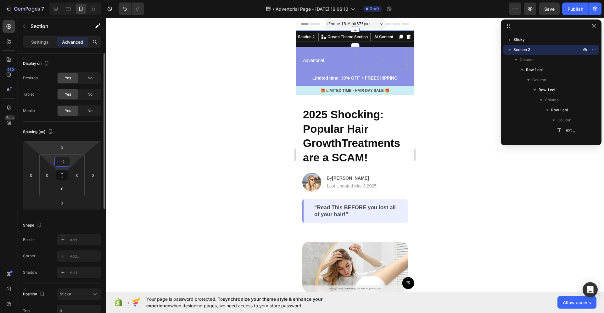
type input "-"
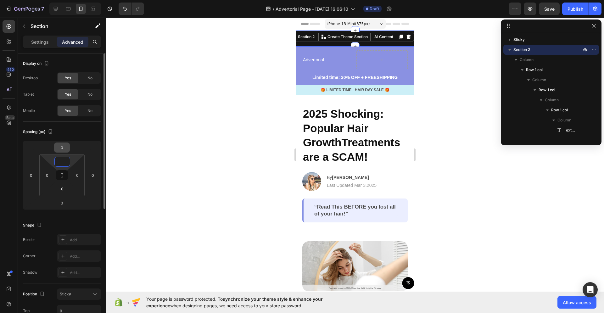
type input "0"
click at [69, 151] on div "0" at bounding box center [62, 147] width 16 height 10
click at [62, 149] on input "0" at bounding box center [62, 147] width 13 height 9
type input "-2"
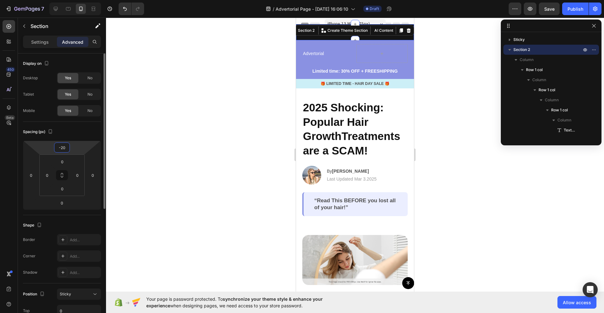
type input "-2"
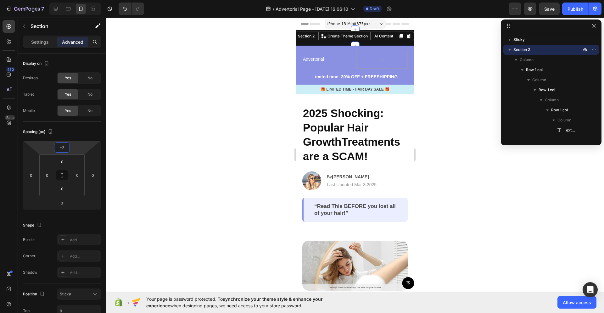
click at [182, 109] on div at bounding box center [355, 165] width 498 height 295
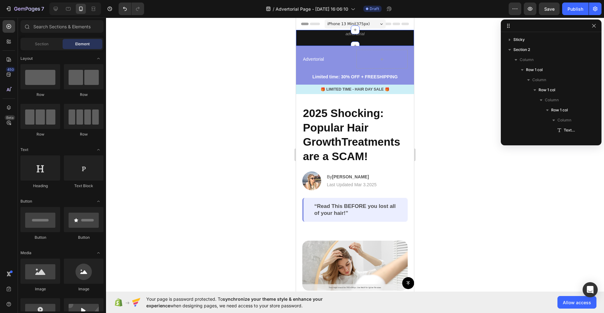
click at [343, 42] on div "advertorial Text Block Row Row Row" at bounding box center [355, 38] width 118 height 16
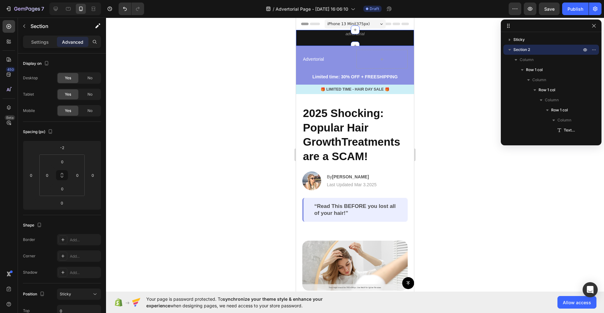
click at [343, 42] on div "advertorial Text Block Row Row Row" at bounding box center [355, 38] width 118 height 16
click at [333, 41] on div "advertorial Text Block Row" at bounding box center [355, 36] width 118 height 12
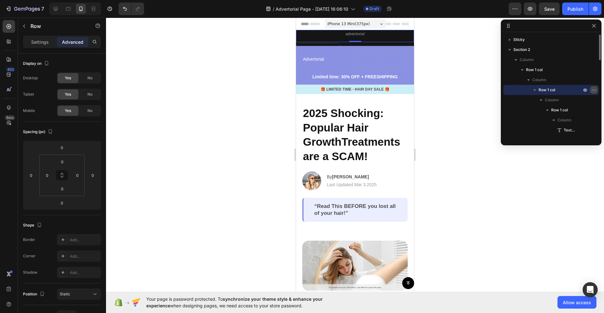
click at [596, 90] on icon "button" at bounding box center [593, 89] width 5 height 5
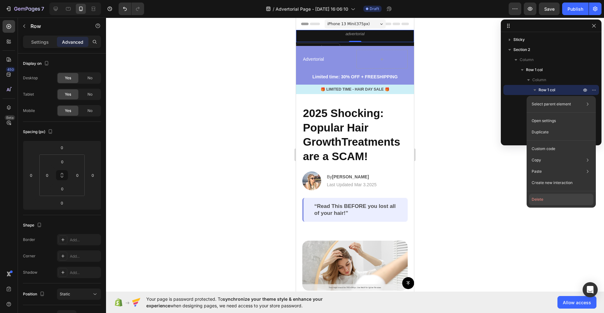
click at [540, 202] on button "Delete" at bounding box center [561, 199] width 64 height 11
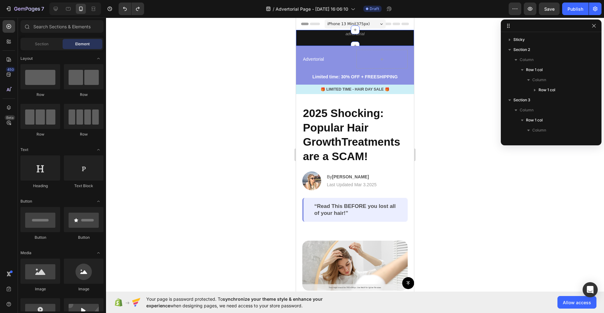
click at [365, 43] on div "advertorial Text Block Row Row Row" at bounding box center [355, 38] width 118 height 16
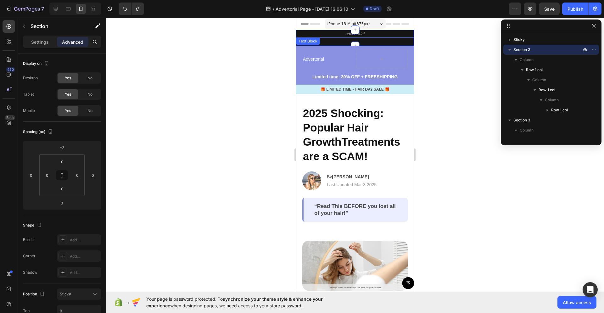
click at [362, 37] on p "advertorial" at bounding box center [355, 34] width 117 height 7
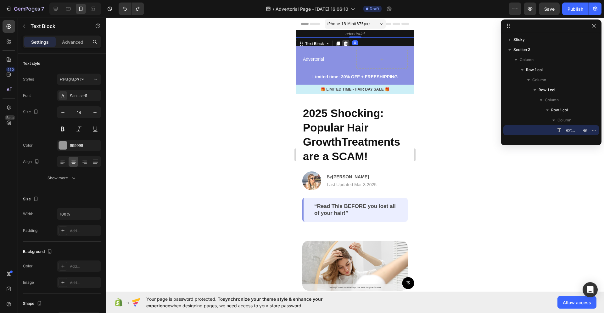
click at [346, 43] on icon at bounding box center [346, 44] width 4 height 4
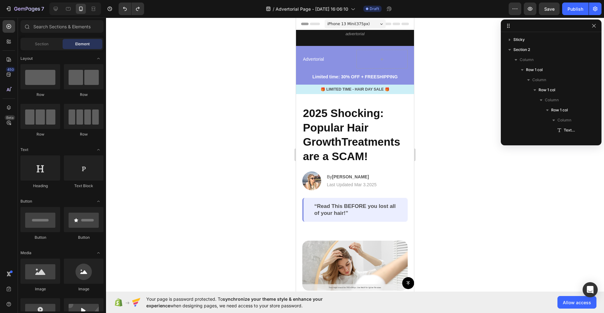
click at [347, 44] on div "advertorial Text Block Row Row Row" at bounding box center [355, 38] width 118 height 16
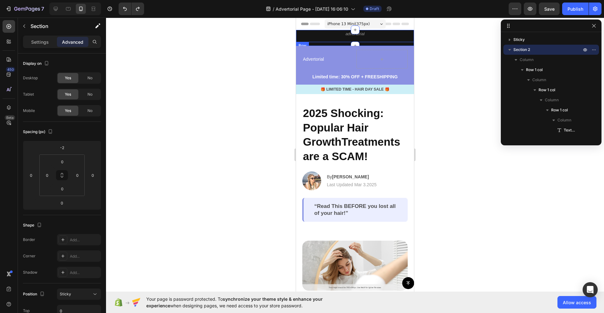
click at [339, 43] on div "advertorial Text Block Row Row Row" at bounding box center [355, 38] width 118 height 16
click at [339, 40] on div "advertorial Text Block Row" at bounding box center [355, 36] width 118 height 12
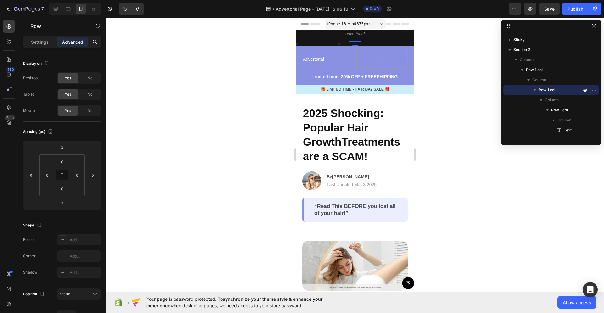
click at [338, 38] on div "advertorial Text Block Row" at bounding box center [355, 36] width 118 height 12
click at [336, 42] on div "advertorial Text Block Row" at bounding box center [355, 36] width 118 height 12
drag, startPoint x: 56, startPoint y: 4, endPoint x: 55, endPoint y: 11, distance: 7.6
click at [56, 4] on div at bounding box center [56, 9] width 10 height 10
type input "32"
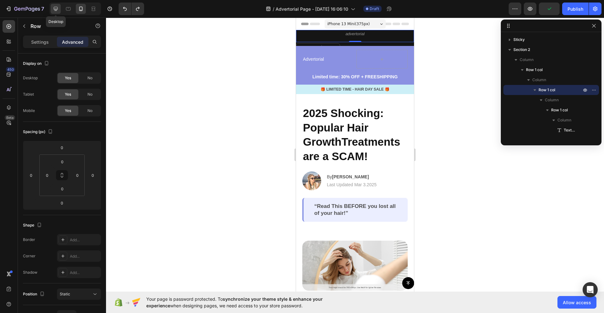
type input "32"
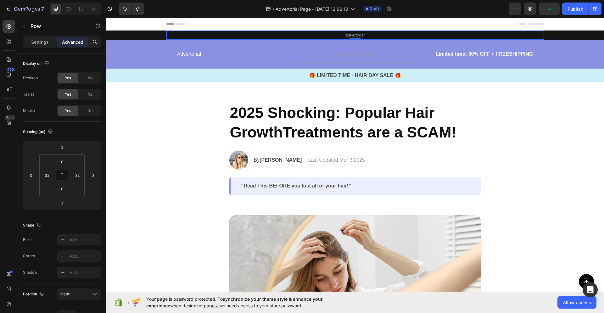
click at [151, 35] on div "advertorial Text Block Row Row 0 Row" at bounding box center [355, 35] width 498 height 9
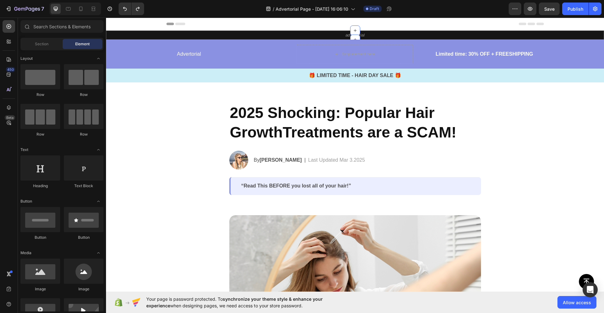
drag, startPoint x: 204, startPoint y: 118, endPoint x: 200, endPoint y: 114, distance: 6.0
click at [81, 7] on icon at bounding box center [81, 9] width 6 height 6
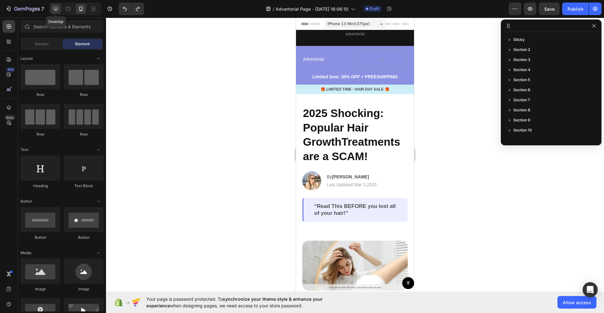
click at [57, 8] on icon at bounding box center [56, 9] width 6 height 6
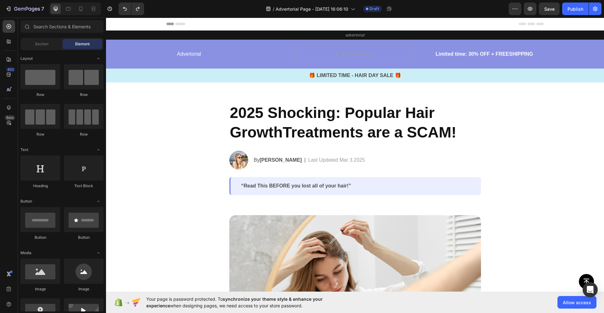
click at [162, 35] on div "advertorial Text Block Row Row Row" at bounding box center [355, 35] width 498 height 9
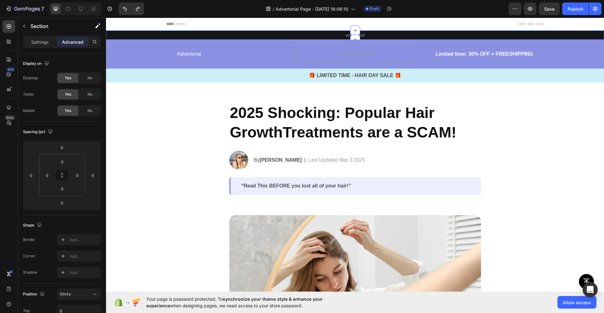
click at [162, 52] on div "Advertorial Text Block Drop element here Row Limited time: 30% OFF + FREESHIPPI…" at bounding box center [355, 64] width 498 height 38
click at [152, 80] on div "🎁 LIMITED TIME - HAIR DAY SALE 🎁" at bounding box center [355, 75] width 498 height 9
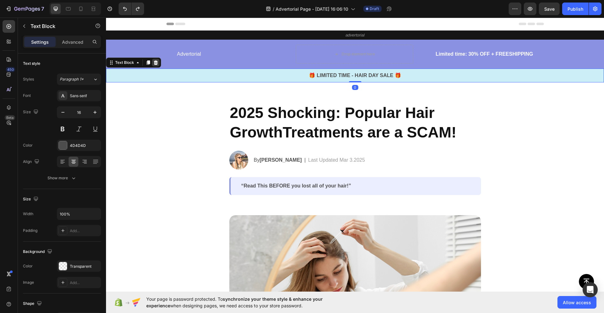
click at [156, 64] on icon at bounding box center [156, 62] width 4 height 4
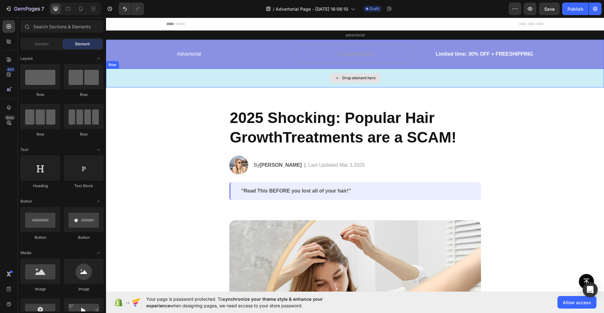
click at [152, 78] on div "Drop element here" at bounding box center [355, 78] width 498 height 19
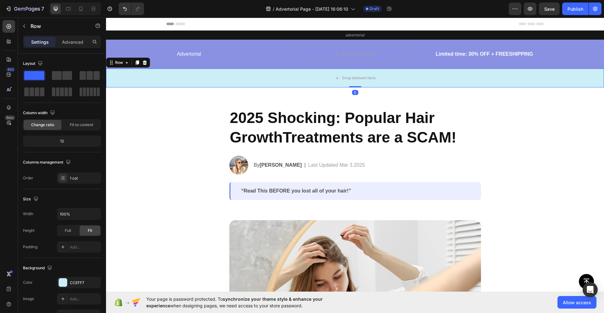
click at [144, 62] on icon at bounding box center [145, 62] width 4 height 4
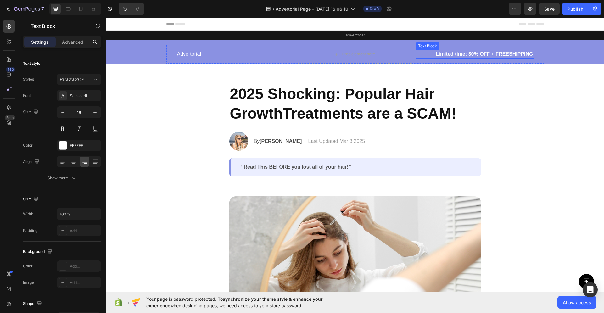
click at [443, 54] on p "Limited time: 30% OFF + FREESHIPPING" at bounding box center [474, 54] width 117 height 8
click at [466, 45] on div at bounding box center [465, 44] width 8 height 8
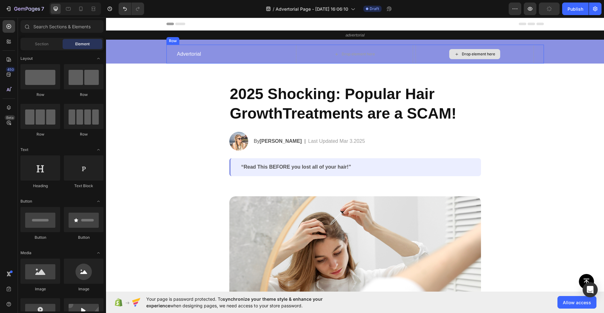
click at [449, 55] on div "Drop element here" at bounding box center [474, 54] width 51 height 10
click at [475, 54] on div "Drop element here" at bounding box center [478, 54] width 33 height 5
click at [365, 53] on div "Drop element here" at bounding box center [358, 54] width 33 height 5
click at [418, 49] on div "Drop element here" at bounding box center [475, 54] width 118 height 19
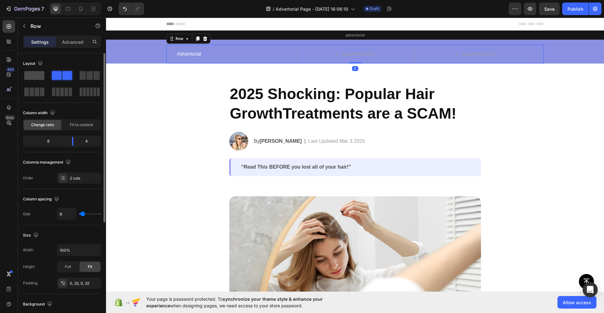
click at [42, 79] on span at bounding box center [34, 75] width 20 height 9
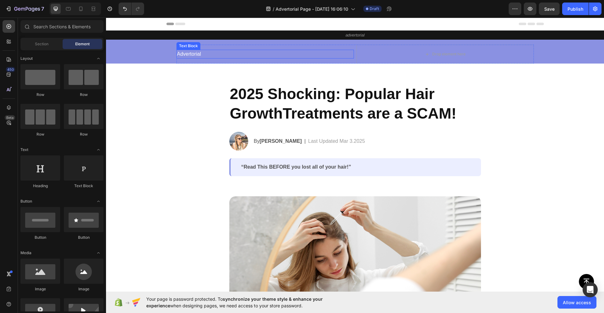
click at [260, 54] on p "Advertorial" at bounding box center [265, 54] width 176 height 8
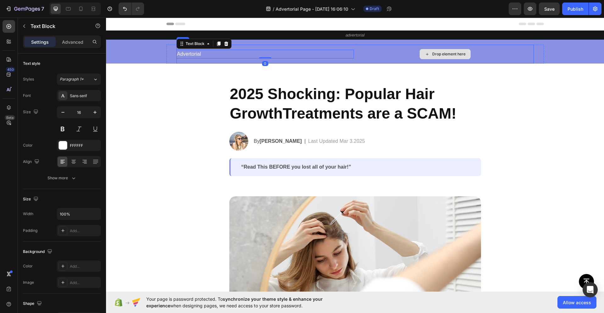
click at [374, 57] on div "Drop element here" at bounding box center [444, 54] width 177 height 19
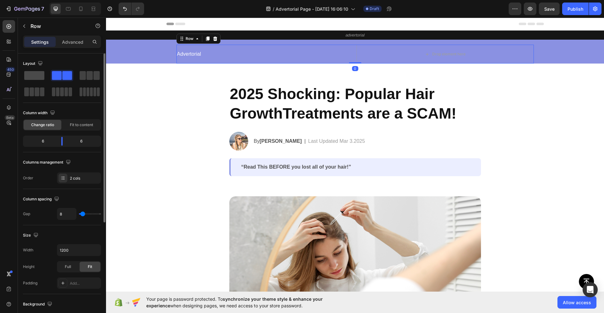
click at [41, 76] on span at bounding box center [34, 75] width 20 height 9
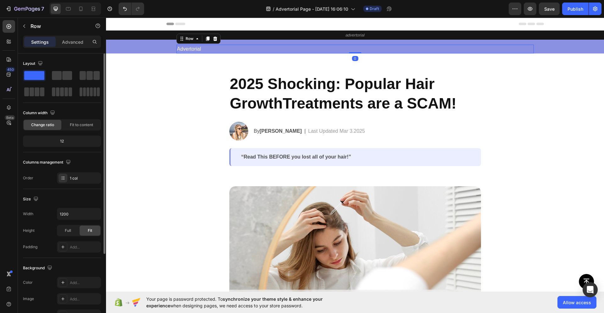
click at [70, 108] on div "Layout Column width Change ratio Fit to content 12 Columns management Order 1 c…" at bounding box center [62, 121] width 78 height 125
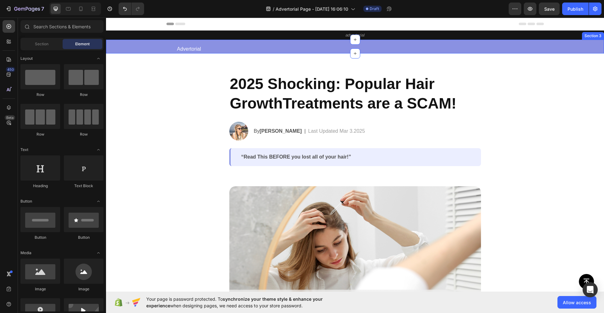
click at [153, 51] on div "Advertorial Text Block Row Row Row" at bounding box center [355, 49] width 498 height 9
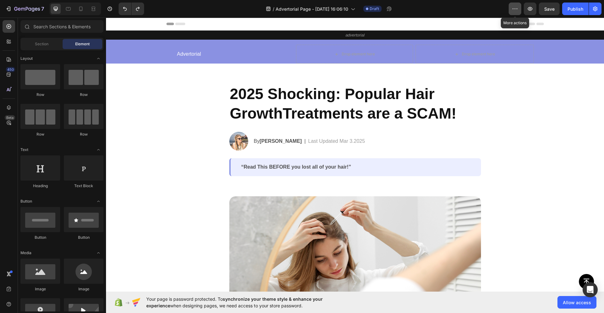
click at [516, 10] on icon "button" at bounding box center [515, 9] width 6 height 6
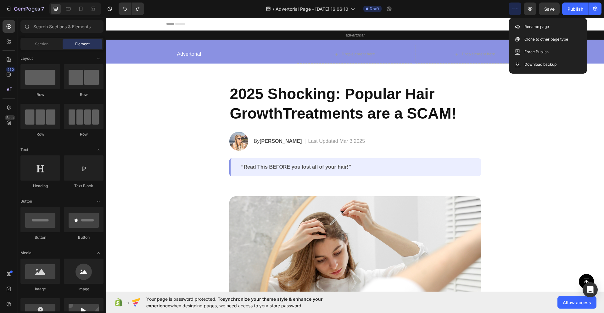
click at [595, 9] on icon "button" at bounding box center [595, 9] width 6 height 6
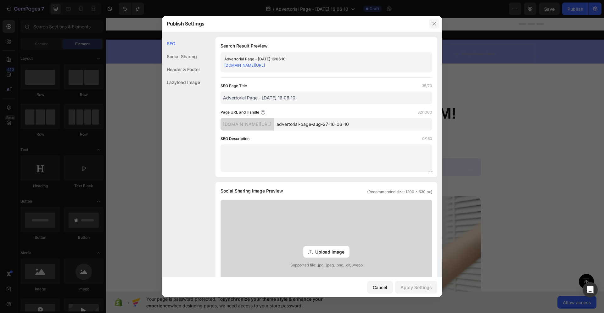
click at [436, 22] on icon "button" at bounding box center [434, 23] width 5 height 5
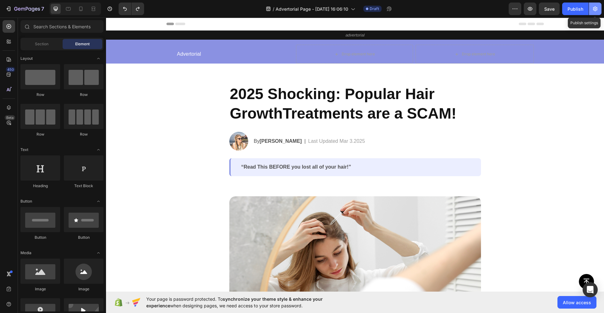
click at [599, 10] on button "button" at bounding box center [595, 9] width 13 height 13
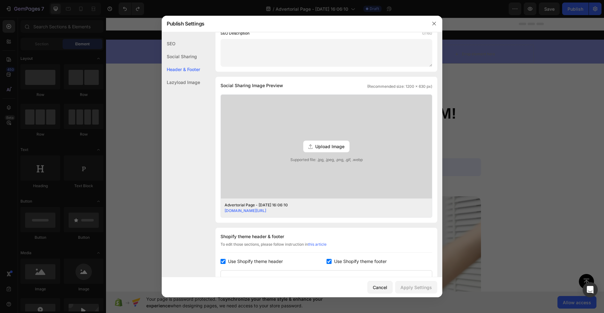
scroll to position [254, 0]
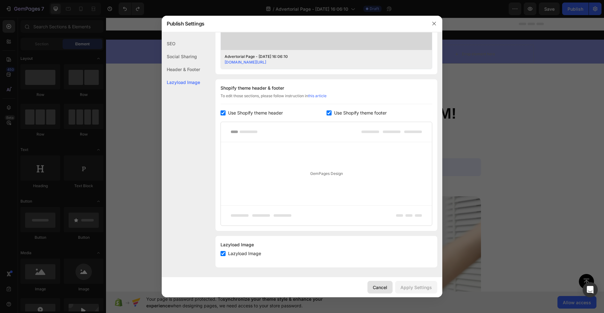
click at [375, 286] on div "Cancel" at bounding box center [380, 287] width 14 height 7
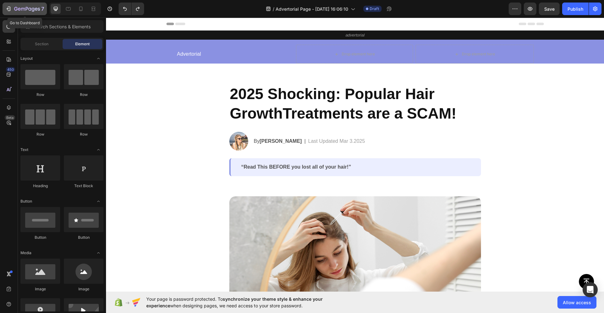
click at [22, 11] on icon "button" at bounding box center [27, 9] width 26 height 5
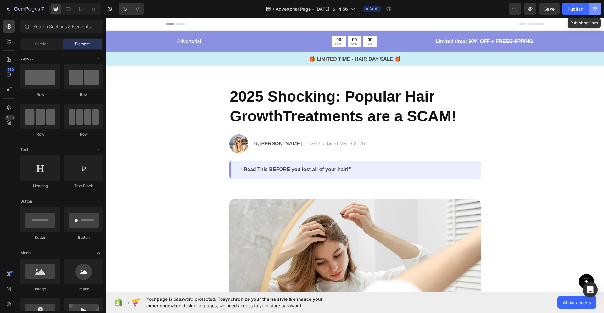
click at [589, 9] on button "button" at bounding box center [595, 9] width 13 height 13
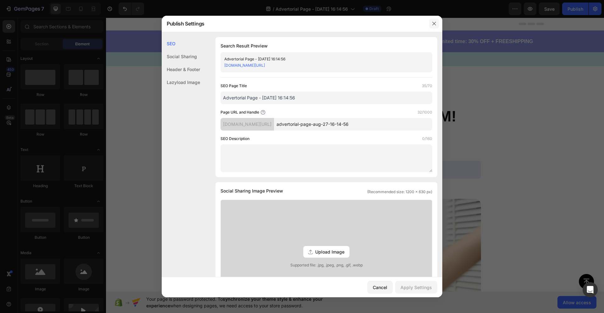
click at [436, 23] on icon "button" at bounding box center [434, 23] width 5 height 5
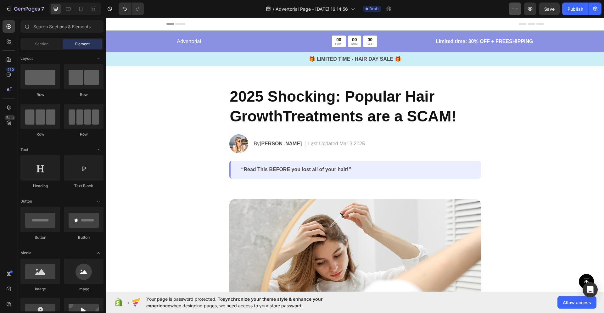
click at [513, 10] on icon "button" at bounding box center [515, 9] width 6 height 6
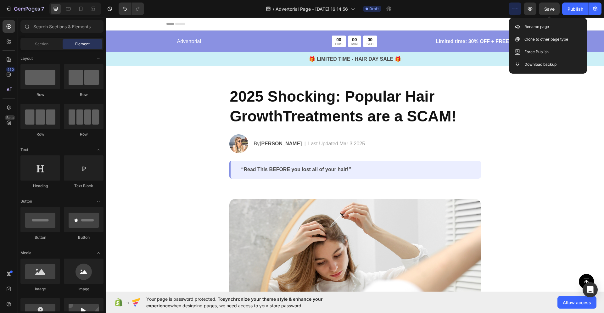
click at [480, 42] on p "Limited time: 30% OFF + FREESHIPPING" at bounding box center [474, 42] width 117 height 8
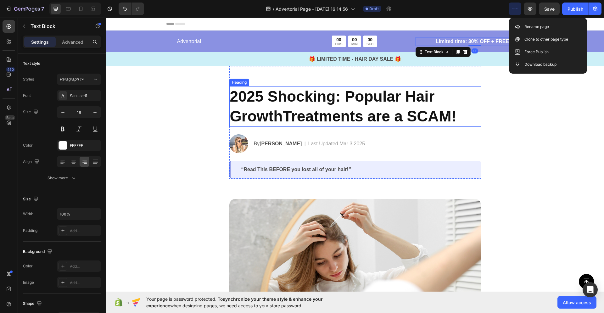
drag, startPoint x: 470, startPoint y: 122, endPoint x: 476, endPoint y: 92, distance: 30.9
click at [470, 122] on h2 "2025 Shocking: Popular Hair GrowthTreatments are a SCAM!" at bounding box center [355, 106] width 252 height 41
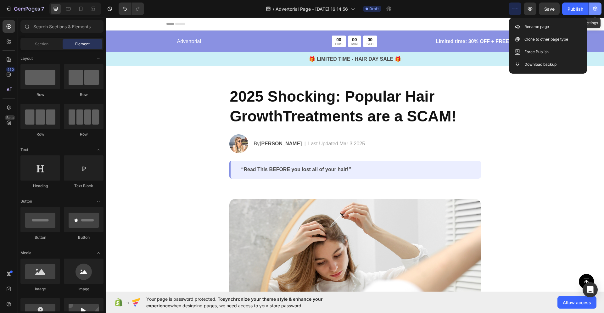
click at [594, 14] on button "button" at bounding box center [595, 9] width 13 height 13
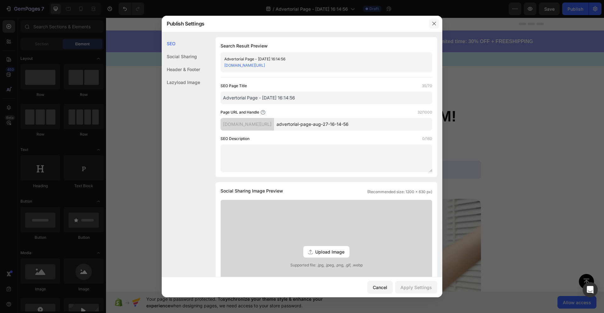
click at [434, 23] on icon "button" at bounding box center [434, 23] width 5 height 5
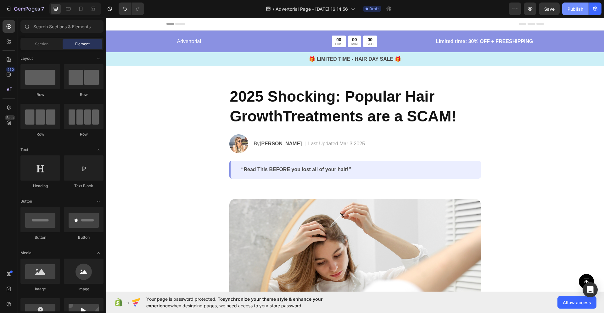
click at [574, 10] on div "Publish" at bounding box center [575, 9] width 16 height 7
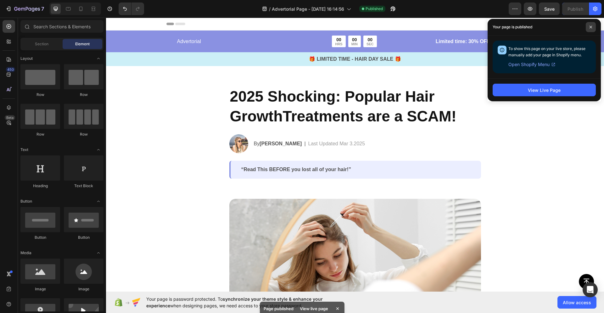
click at [588, 27] on span at bounding box center [591, 27] width 10 height 10
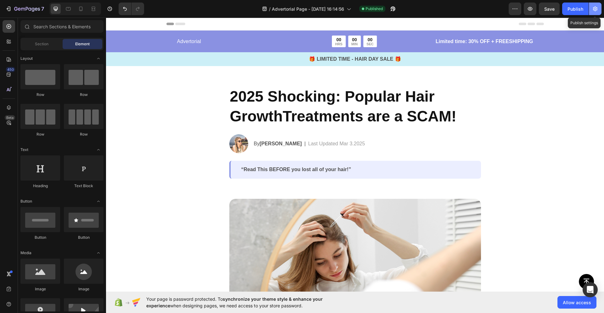
click at [595, 9] on icon "button" at bounding box center [595, 9] width 6 height 6
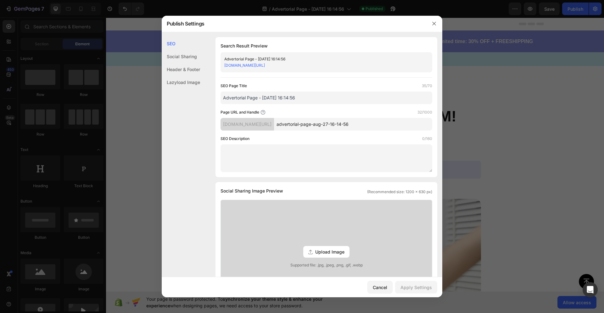
click at [265, 65] on link "5pbnj9-j2.myshopify.com/pages/advertorial-page-aug-27-16-14-56" at bounding box center [244, 65] width 41 height 5
click at [434, 22] on icon "button" at bounding box center [434, 23] width 5 height 5
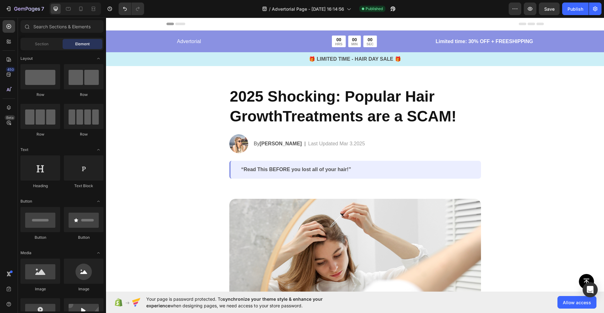
click at [0, 6] on div "7" at bounding box center [23, 9] width 47 height 13
click at [6, 7] on icon "button" at bounding box center [8, 9] width 6 height 6
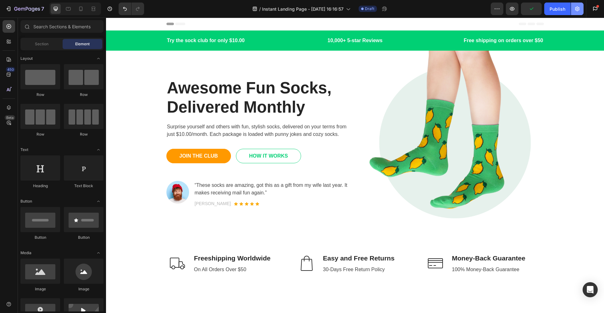
click at [579, 10] on icon "button" at bounding box center [577, 9] width 6 height 6
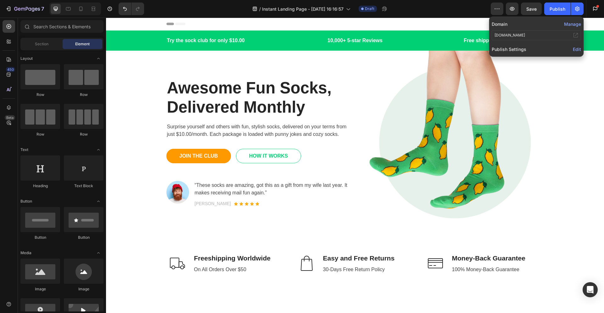
click at [574, 25] on button "Manage" at bounding box center [572, 24] width 17 height 7
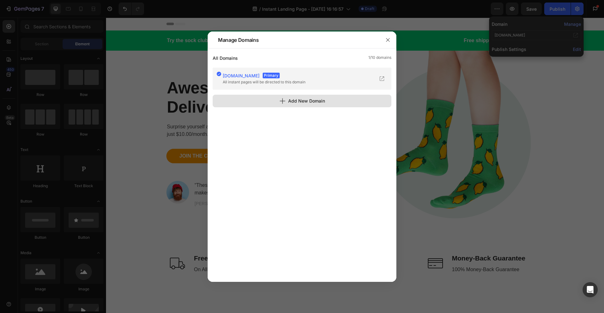
click at [323, 99] on div "Add New Domain" at bounding box center [302, 101] width 46 height 7
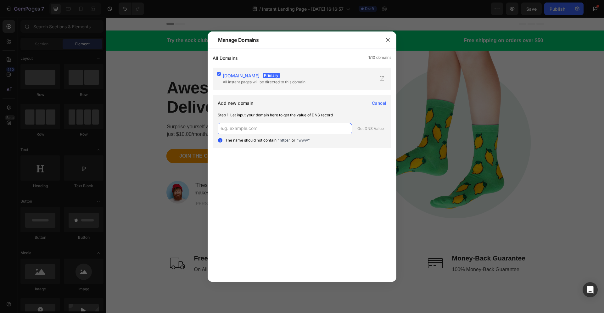
click at [265, 131] on input "text" at bounding box center [285, 128] width 134 height 11
paste input "[DOMAIN_NAME]"
type input "[DOMAIN_NAME]"
click at [365, 129] on div "Get DNS Value" at bounding box center [370, 129] width 26 height 6
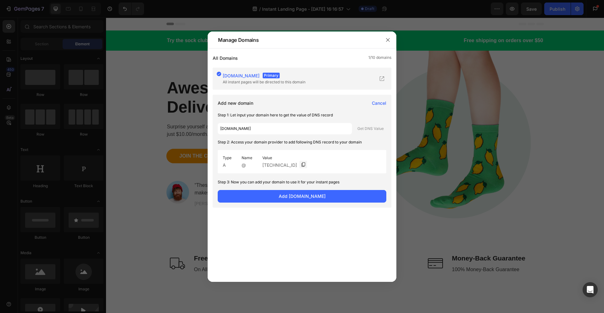
click at [224, 166] on span "A" at bounding box center [224, 165] width 3 height 7
drag, startPoint x: 230, startPoint y: 166, endPoint x: 222, endPoint y: 167, distance: 7.6
click at [223, 167] on span "A" at bounding box center [227, 165] width 9 height 7
copy span "A"
click at [301, 166] on icon at bounding box center [303, 164] width 5 height 5
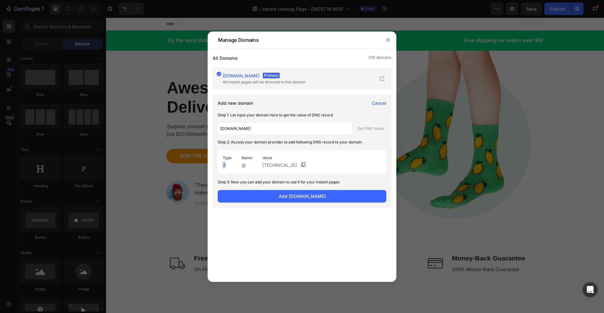
drag, startPoint x: 228, startPoint y: 165, endPoint x: 214, endPoint y: 165, distance: 13.6
click at [214, 165] on div "Add new domain Cancel Step 1: Let input your domain here to get the value of DN…" at bounding box center [302, 151] width 179 height 113
copy span "A"
drag, startPoint x: 248, startPoint y: 168, endPoint x: 243, endPoint y: 166, distance: 5.7
click at [243, 166] on span "@" at bounding box center [247, 165] width 11 height 7
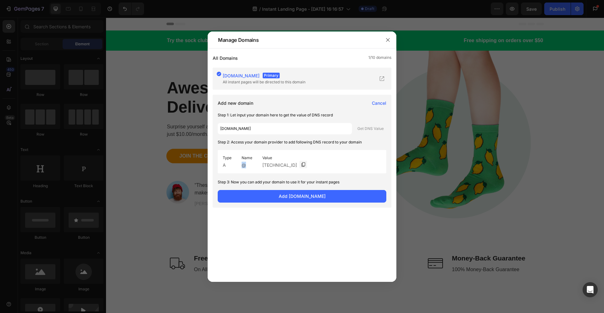
copy span "@"
click at [301, 166] on icon at bounding box center [303, 164] width 5 height 5
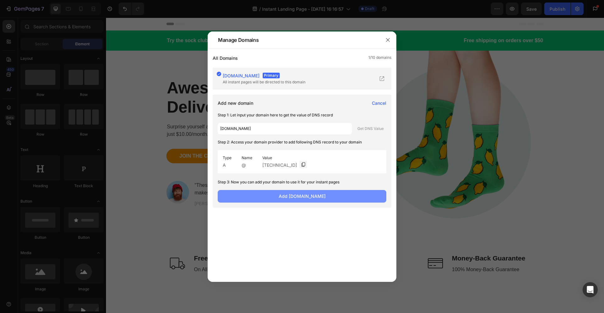
click at [304, 191] on button "Add reliefwithelizabeth.blog" at bounding box center [302, 196] width 169 height 13
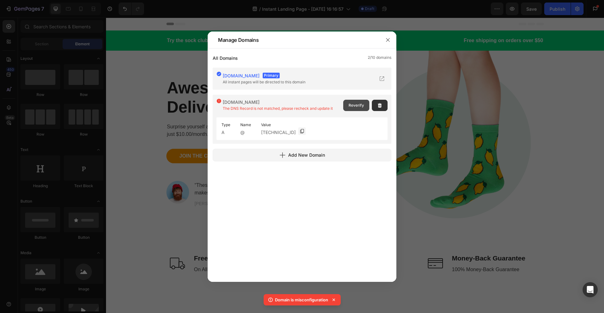
click at [352, 106] on span "Reverify" at bounding box center [356, 106] width 15 height 6
click at [351, 103] on span "Reverify" at bounding box center [356, 106] width 15 height 6
click at [360, 99] on div "Reverify" at bounding box center [365, 105] width 44 height 14
click at [360, 105] on span "Reverify" at bounding box center [356, 106] width 15 height 6
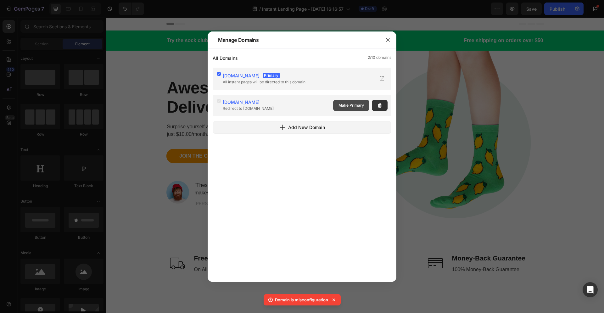
click at [357, 107] on span "Make Primary" at bounding box center [350, 106] width 25 height 6
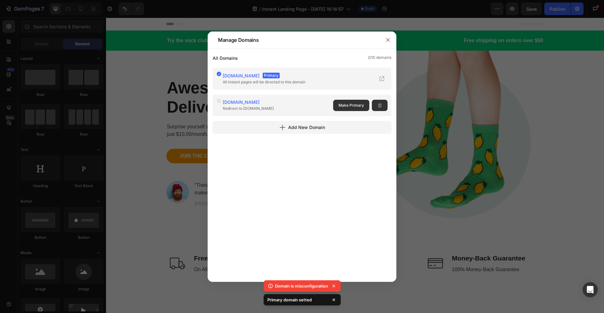
click at [260, 76] on span "[DOMAIN_NAME]" at bounding box center [241, 75] width 37 height 5
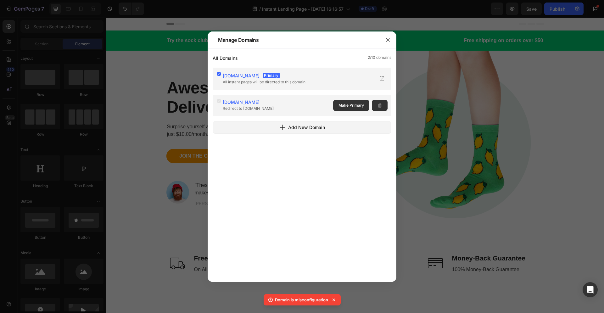
drag, startPoint x: 279, startPoint y: 110, endPoint x: 239, endPoint y: 111, distance: 39.3
click at [274, 110] on span "Redirect to reliefwithelizabeth.blog" at bounding box center [248, 108] width 51 height 5
click at [220, 73] on div "reliefwithelizabeth.blog Primary All instant pages will be directed to this dom…" at bounding box center [262, 78] width 93 height 14
click at [219, 74] on icon at bounding box center [218, 73] width 5 height 5
click at [390, 40] on button "button" at bounding box center [388, 40] width 10 height 10
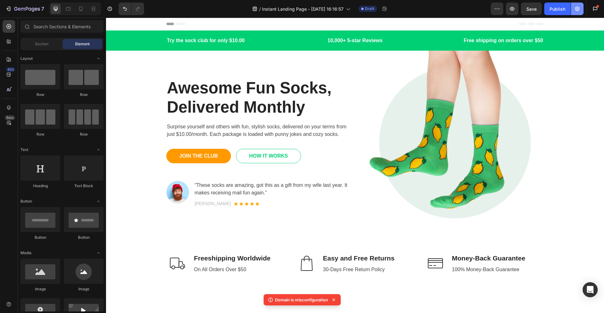
click at [576, 8] on icon "button" at bounding box center [577, 9] width 6 height 6
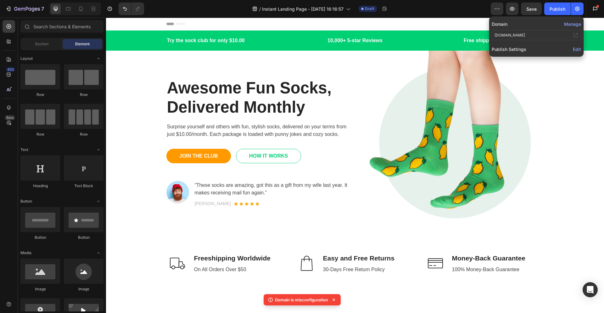
click at [574, 23] on button "Manage" at bounding box center [572, 24] width 17 height 7
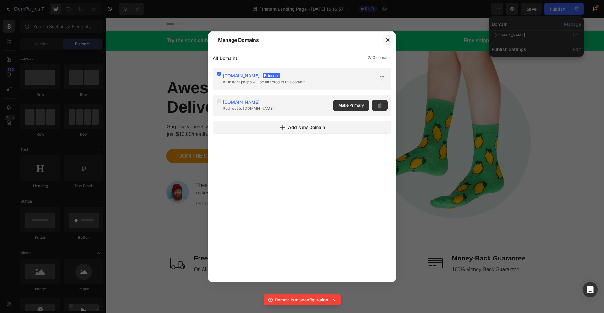
click at [390, 42] on button "button" at bounding box center [388, 40] width 10 height 10
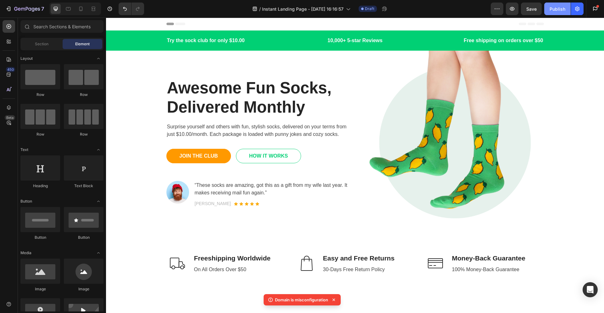
click at [551, 5] on button "Publish" at bounding box center [557, 9] width 26 height 13
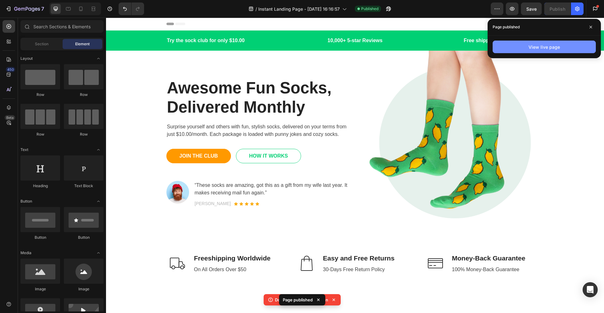
click at [568, 50] on button "View live page" at bounding box center [544, 47] width 103 height 13
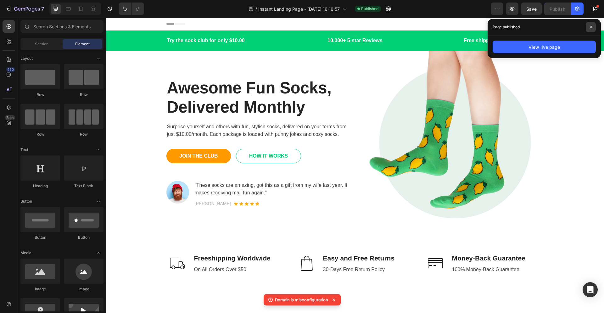
click at [593, 28] on span at bounding box center [591, 27] width 10 height 10
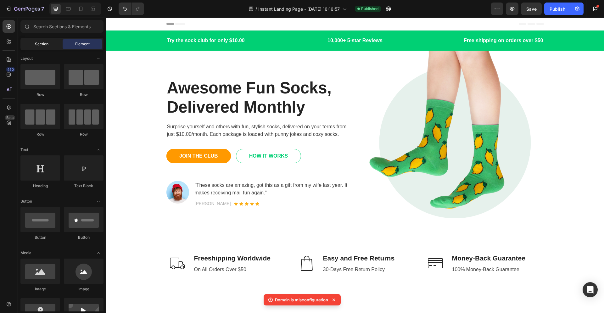
click at [29, 45] on div "Section" at bounding box center [42, 44] width 40 height 10
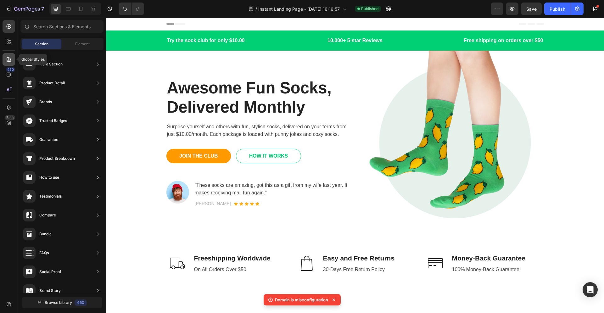
click at [7, 59] on icon at bounding box center [9, 59] width 6 height 6
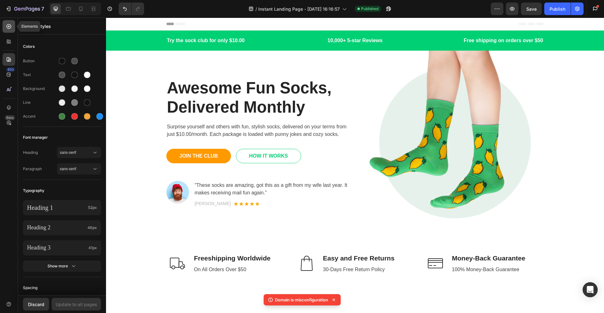
click at [9, 24] on icon at bounding box center [9, 26] width 6 height 6
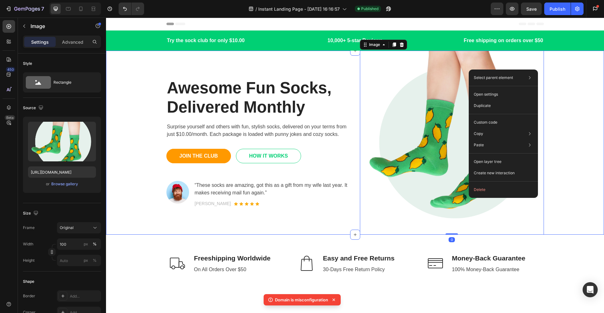
click at [561, 68] on div "Awesome Fun Socks, Delivered Monthly Heading Surprise yourself and others with …" at bounding box center [355, 143] width 489 height 184
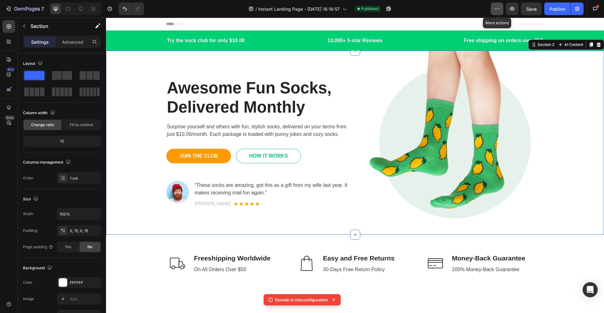
click at [494, 8] on icon "button" at bounding box center [497, 9] width 6 height 6
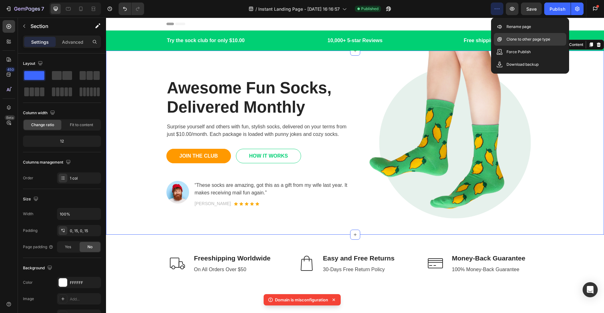
click at [507, 38] on p "Clone to other page type" at bounding box center [528, 39] width 44 height 6
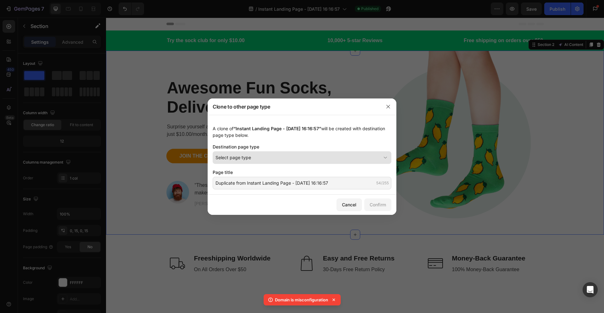
click at [293, 154] on div "Select page type" at bounding box center [297, 157] width 165 height 7
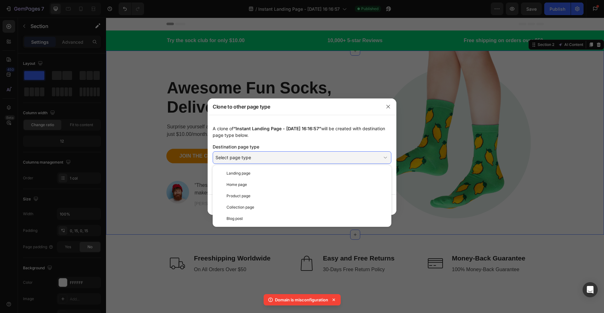
click at [464, 184] on div at bounding box center [302, 156] width 604 height 313
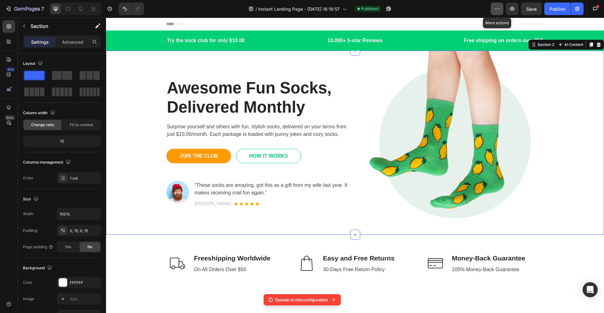
click at [500, 9] on icon "button" at bounding box center [497, 9] width 6 height 6
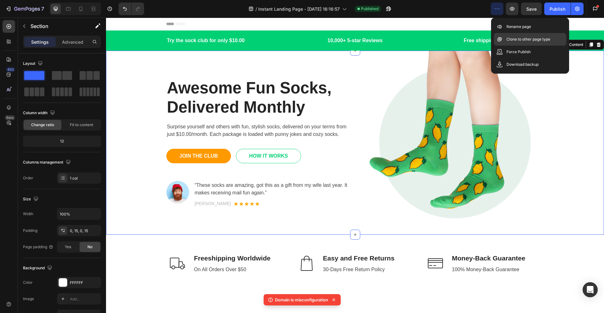
click at [514, 40] on p "Clone to other page type" at bounding box center [528, 39] width 44 height 6
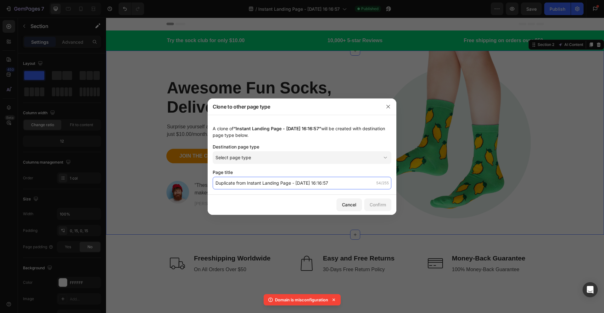
click at [295, 185] on input "Duplicate from Instant Landing Page - Aug 27, 16:16:57" at bounding box center [302, 183] width 179 height 13
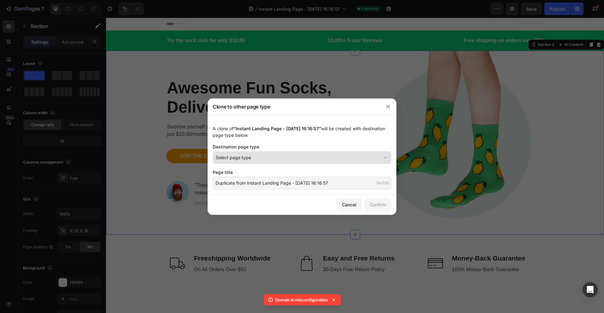
click at [271, 156] on div "Select page type" at bounding box center [297, 157] width 165 height 7
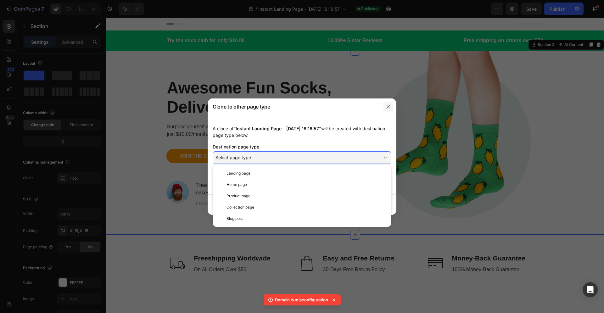
click at [387, 106] on icon "button" at bounding box center [388, 106] width 5 height 5
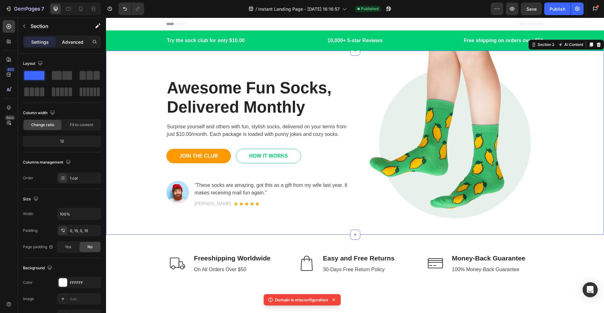
click at [66, 44] on p "Advanced" at bounding box center [72, 42] width 21 height 7
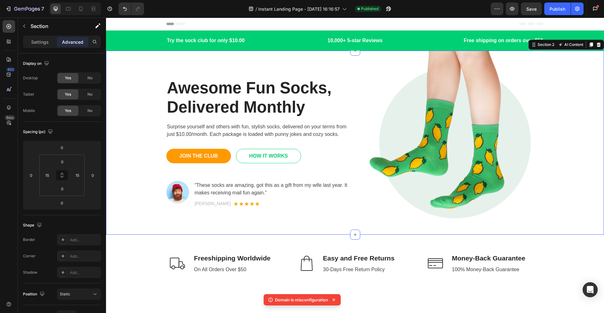
click at [21, 42] on div "Settings Advanced" at bounding box center [62, 45] width 88 height 18
click at [8, 11] on icon "button" at bounding box center [8, 9] width 6 height 6
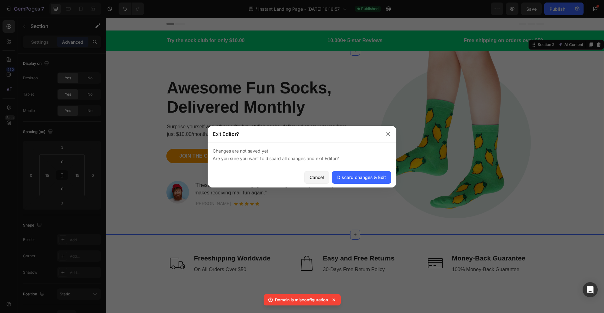
click at [362, 184] on div "Cancel Discard changes & Exit" at bounding box center [302, 177] width 189 height 20
click at [363, 176] on div "Discard changes & Exit" at bounding box center [361, 177] width 49 height 7
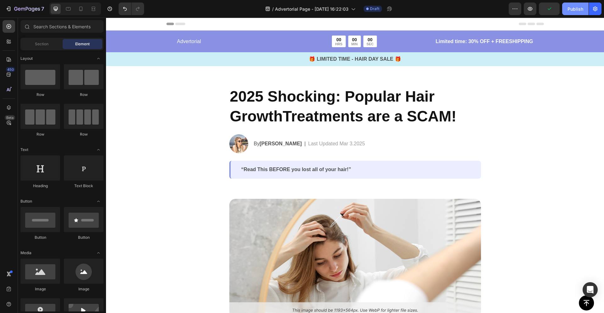
click at [575, 12] on button "Publish" at bounding box center [575, 9] width 26 height 13
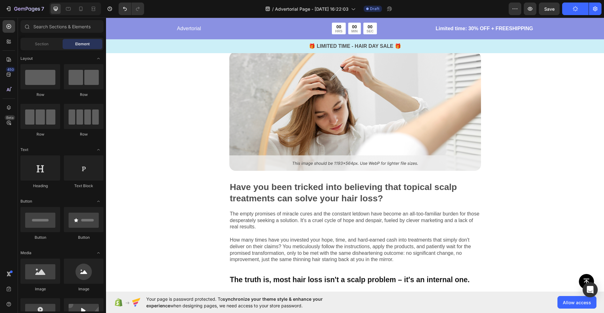
scroll to position [416, 0]
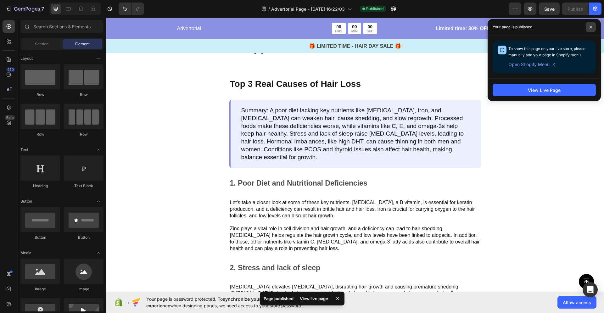
click at [593, 26] on span at bounding box center [591, 27] width 10 height 10
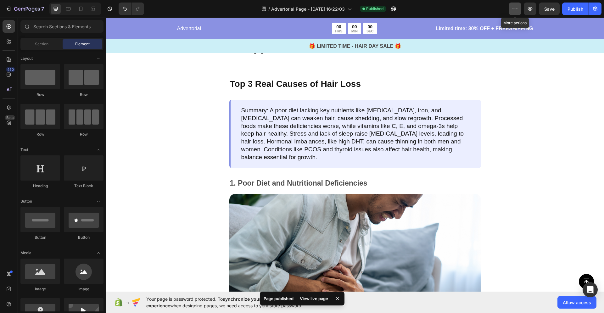
click at [514, 4] on button "button" at bounding box center [515, 9] width 13 height 13
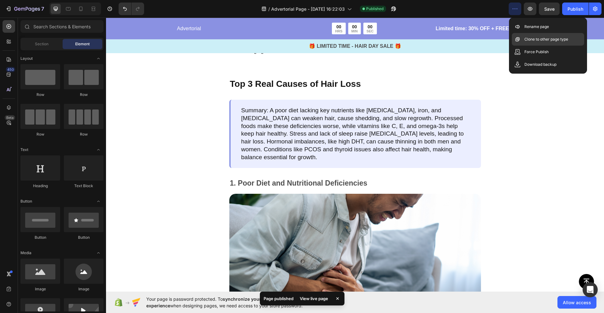
click at [535, 42] on p "Clone to other page type" at bounding box center [546, 39] width 44 height 6
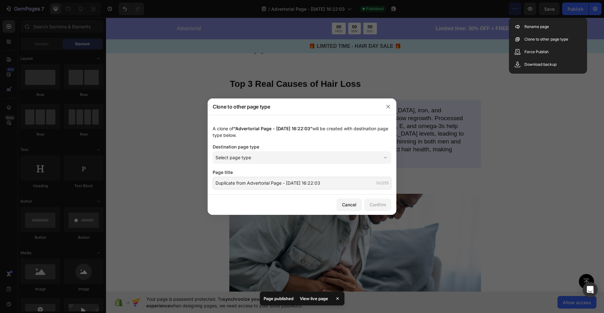
click at [321, 145] on div "Destination page type" at bounding box center [302, 146] width 179 height 7
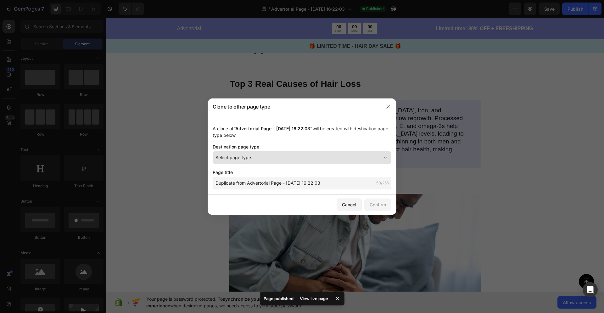
click at [322, 154] on div "Select page type" at bounding box center [297, 157] width 165 height 7
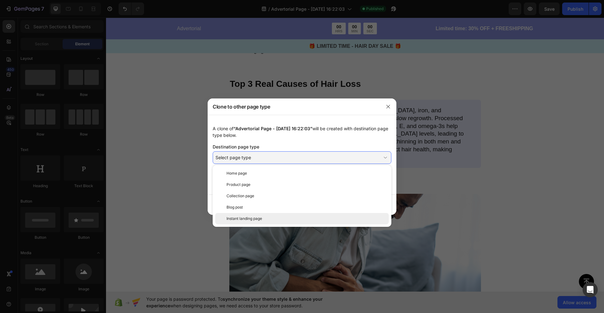
click at [318, 215] on div "Instant landing page" at bounding box center [302, 218] width 174 height 11
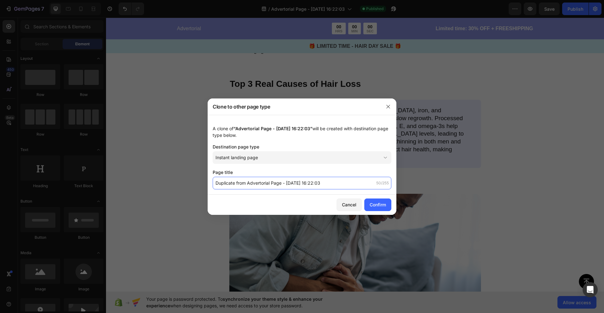
click at [280, 185] on input "Duplicate from Advertorial Page - [DATE] 16:22:03" at bounding box center [302, 183] width 179 height 13
click at [381, 205] on div "Confirm" at bounding box center [378, 204] width 16 height 7
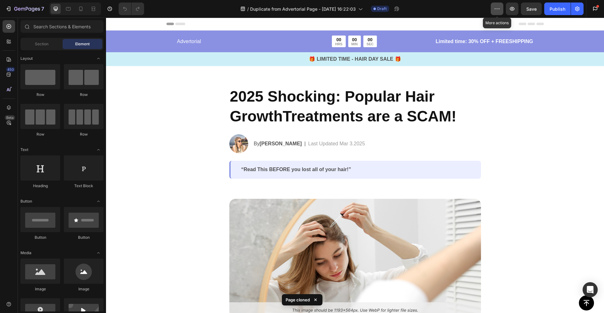
click at [497, 10] on icon "button" at bounding box center [497, 9] width 6 height 6
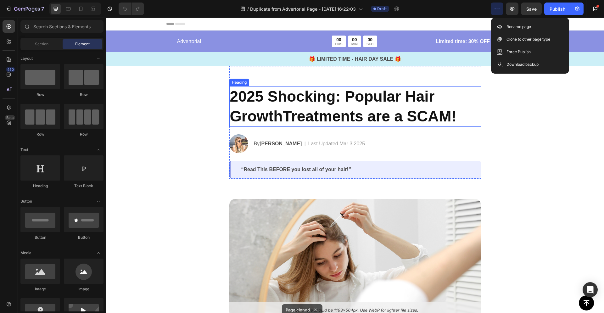
click at [478, 112] on h2 "2025 Shocking: Popular Hair GrowthTreatments are a SCAM!" at bounding box center [355, 106] width 252 height 41
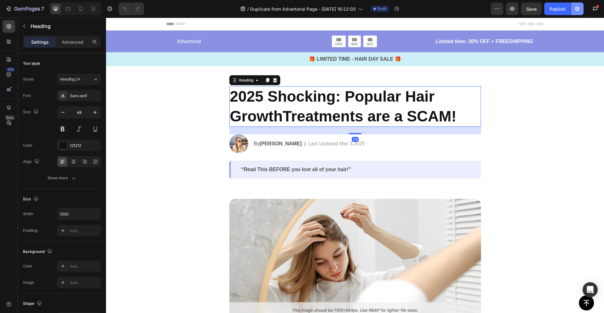
click at [578, 10] on icon "button" at bounding box center [577, 9] width 4 height 5
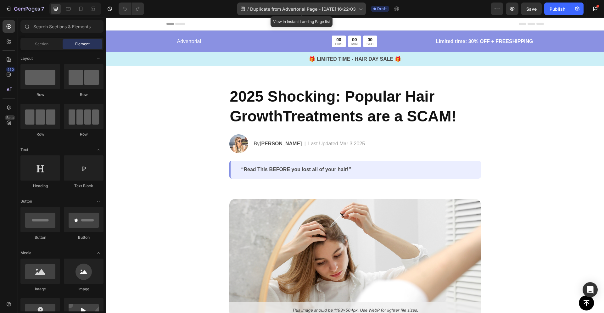
click at [340, 11] on span "Duplicate from Advertorial Page - Aug 27, 16:22:03" at bounding box center [303, 9] width 106 height 7
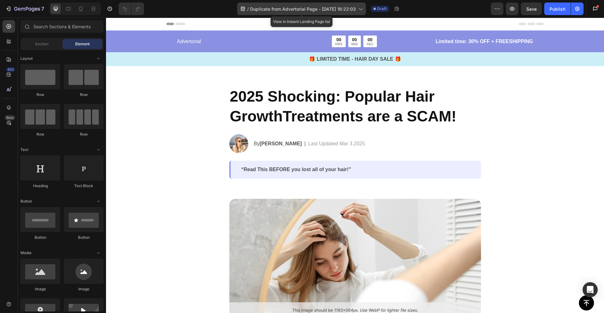
click at [314, 9] on span "Duplicate from Advertorial Page - Aug 27, 16:22:03" at bounding box center [303, 9] width 106 height 7
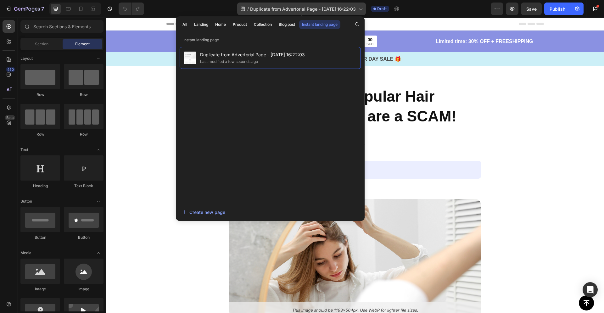
click at [314, 9] on span "Duplicate from Advertorial Page - Aug 27, 16:22:03" at bounding box center [303, 9] width 106 height 7
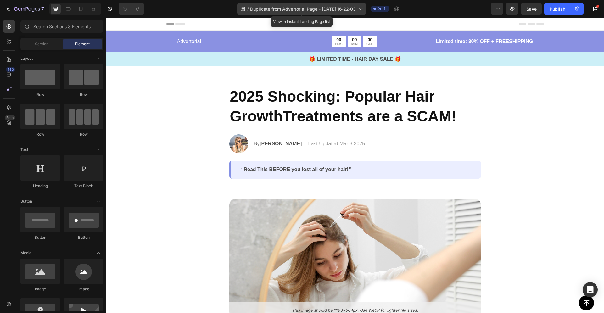
click at [314, 9] on span "Duplicate from Advertorial Page - Aug 27, 16:22:03" at bounding box center [303, 9] width 106 height 7
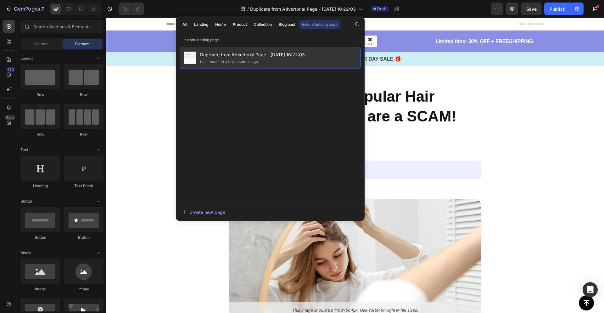
click at [299, 57] on span "Duplicate from Advertorial Page - Aug 27, 16:22:03" at bounding box center [252, 55] width 105 height 8
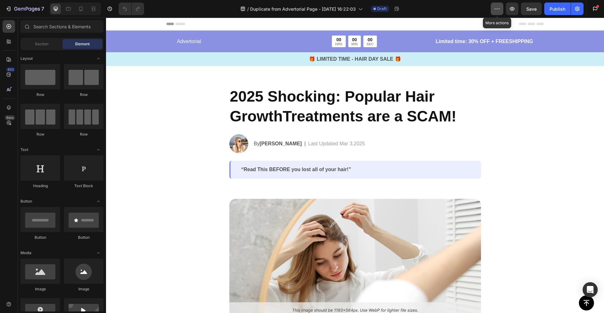
click at [497, 12] on button "button" at bounding box center [497, 9] width 13 height 13
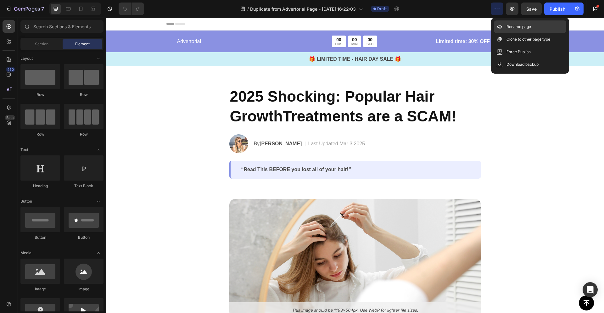
click at [510, 33] on div "Rename page" at bounding box center [530, 39] width 72 height 13
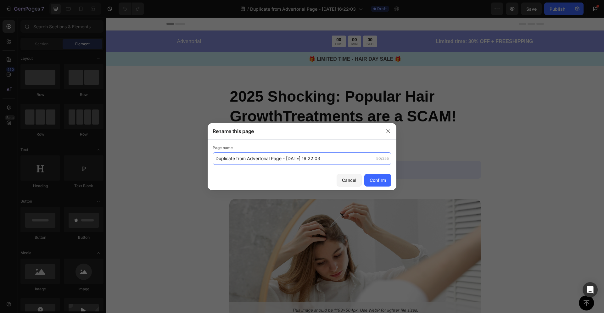
click at [316, 161] on input "Duplicate from Advertorial Page - Aug 27, 16:22:03" at bounding box center [302, 158] width 179 height 13
type input "[DOMAIN_NAME] Advitorial"
click at [375, 183] on button "Confirm" at bounding box center [377, 180] width 27 height 13
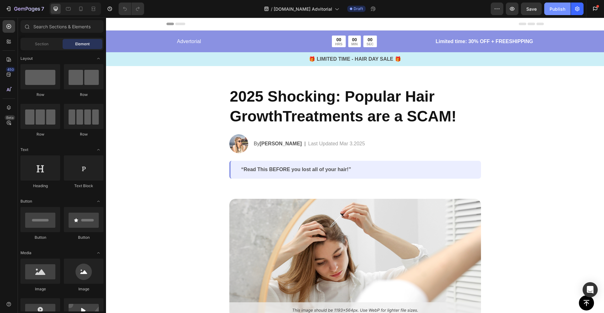
click at [555, 10] on div "Publish" at bounding box center [558, 9] width 16 height 7
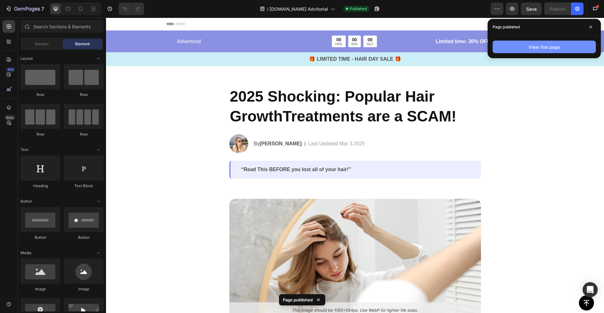
click at [521, 52] on button "View live page" at bounding box center [544, 47] width 103 height 13
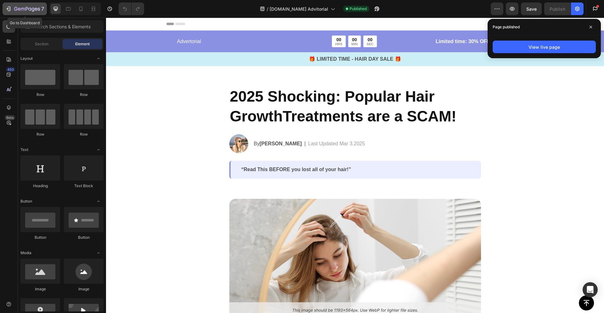
click at [24, 11] on icon "button" at bounding box center [27, 9] width 26 height 5
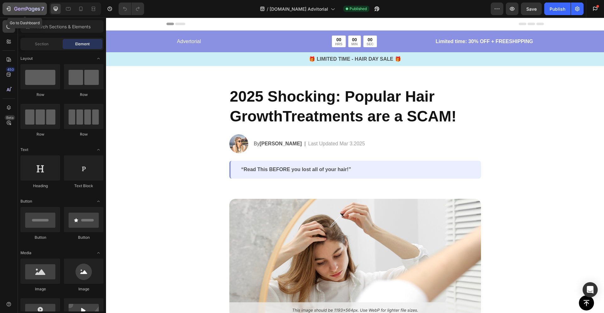
click at [22, 8] on icon "button" at bounding box center [27, 9] width 26 height 5
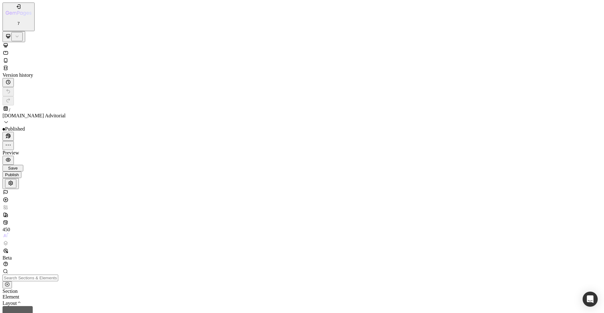
click at [305, 105] on div "/ [DOMAIN_NAME] Advitorial" at bounding box center [302, 115] width 599 height 21
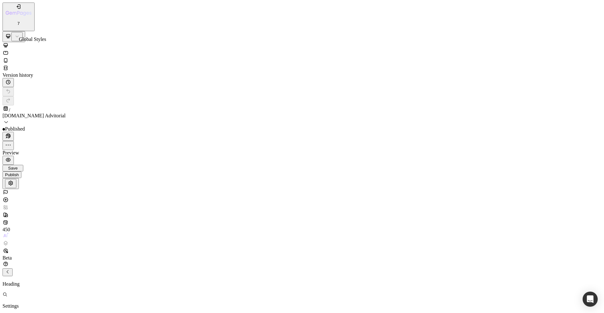
click at [8, 212] on icon at bounding box center [6, 215] width 6 height 6
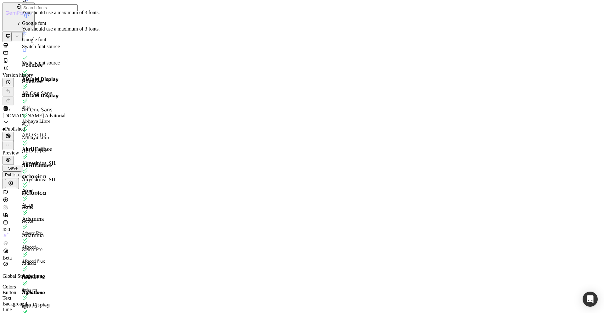
scroll to position [201, 0]
click at [13, 219] on div "450" at bounding box center [9, 225] width 13 height 13
click at [8, 251] on icon at bounding box center [7, 252] width 2 height 2
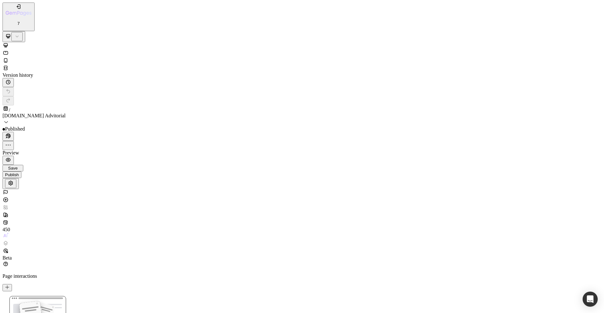
click at [11, 197] on div "450 Beta" at bounding box center [302, 229] width 599 height 64
click at [9, 240] on icon at bounding box center [6, 243] width 6 height 6
click at [9, 232] on icon at bounding box center [6, 235] width 6 height 6
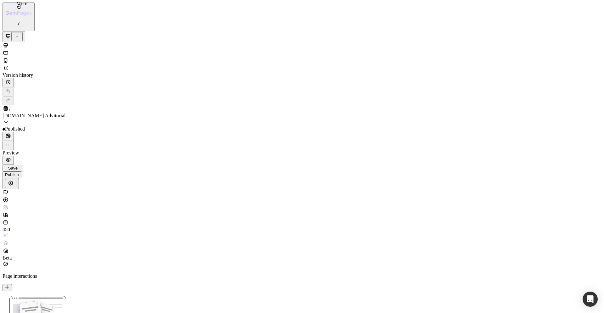
click at [7, 267] on icon at bounding box center [6, 264] width 6 height 6
click at [51, 264] on link "Help center" at bounding box center [33, 267] width 35 height 11
click at [14, 141] on button "button" at bounding box center [8, 145] width 11 height 9
click at [14, 180] on icon "button" at bounding box center [11, 183] width 6 height 6
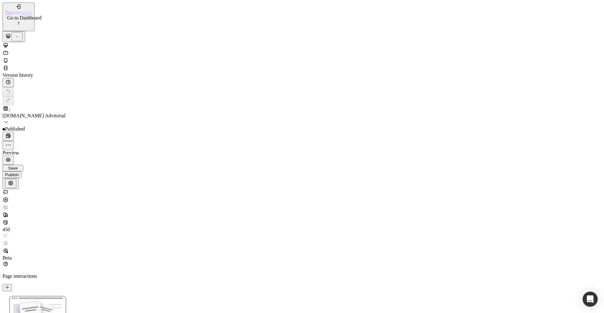
click at [13, 10] on div "7" at bounding box center [19, 14] width 26 height 22
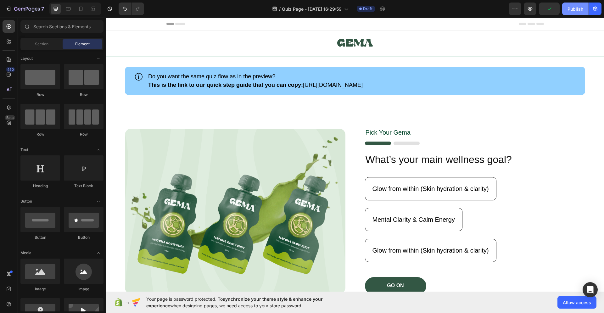
click at [571, 8] on div "Publish" at bounding box center [575, 9] width 16 height 7
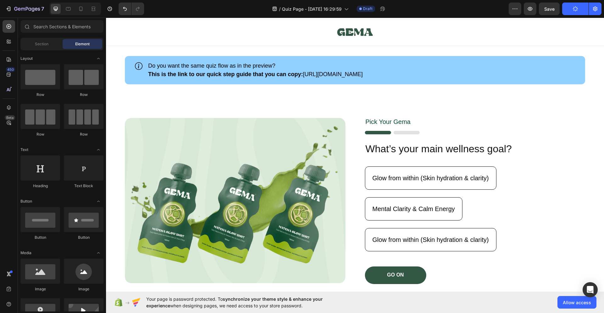
scroll to position [11, 0]
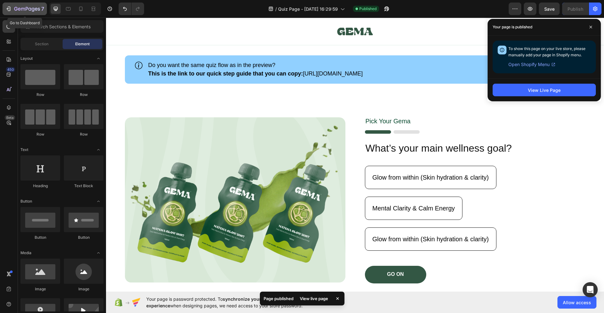
click at [8, 9] on icon "button" at bounding box center [8, 9] width 6 height 6
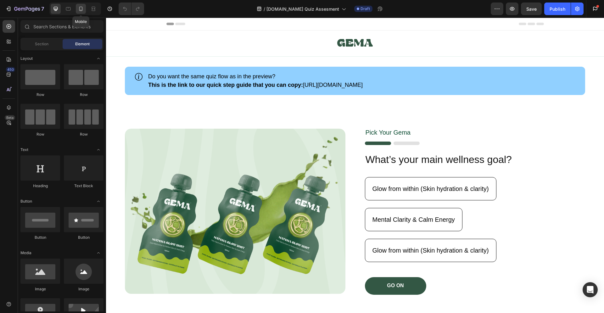
click at [80, 9] on icon at bounding box center [81, 9] width 6 height 6
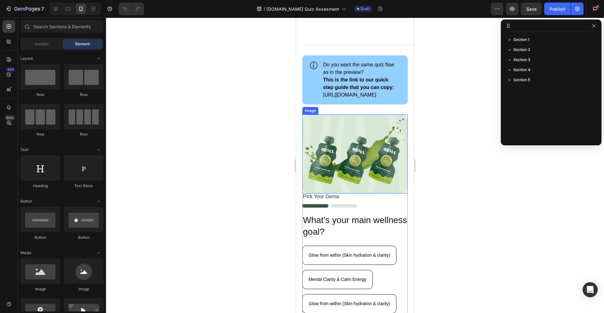
scroll to position [7, 0]
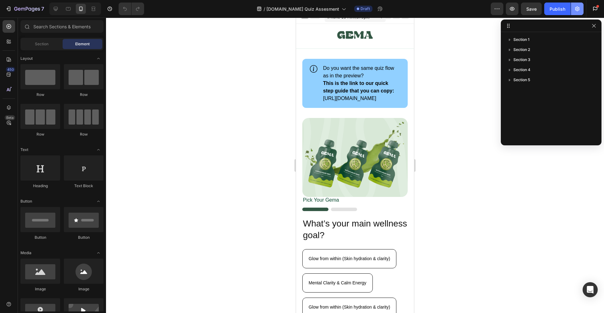
click at [578, 11] on icon "button" at bounding box center [577, 9] width 6 height 6
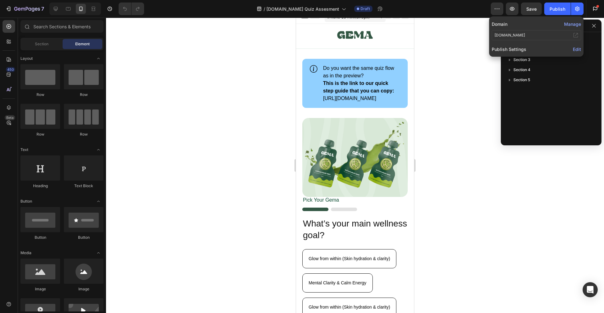
click at [570, 25] on button "Manage" at bounding box center [572, 24] width 17 height 7
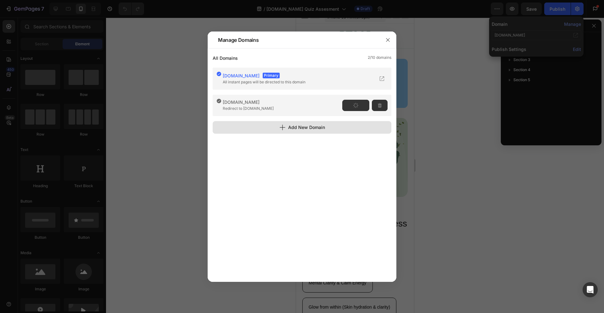
click at [337, 128] on button "Add New Domain" at bounding box center [302, 127] width 179 height 13
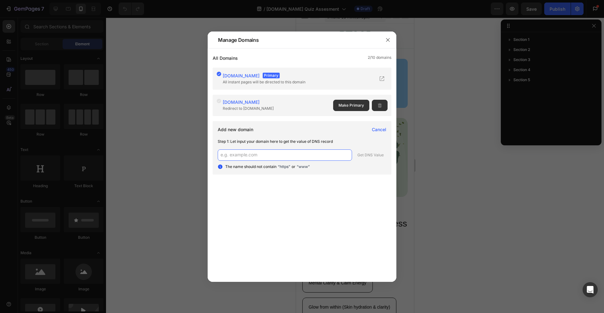
click at [316, 154] on input "text" at bounding box center [285, 154] width 134 height 11
type input "[DOMAIN_NAME]"
click at [373, 158] on button "Get DNS Value" at bounding box center [371, 154] width 32 height 11
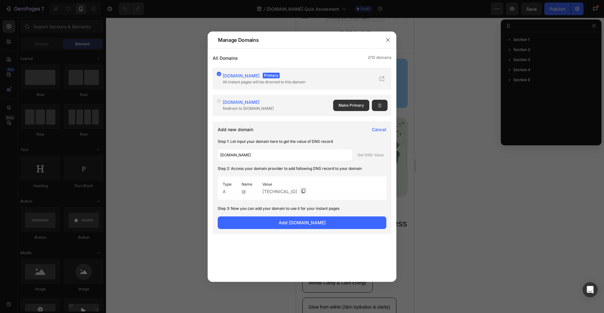
click at [380, 131] on span "Cancel" at bounding box center [379, 129] width 14 height 7
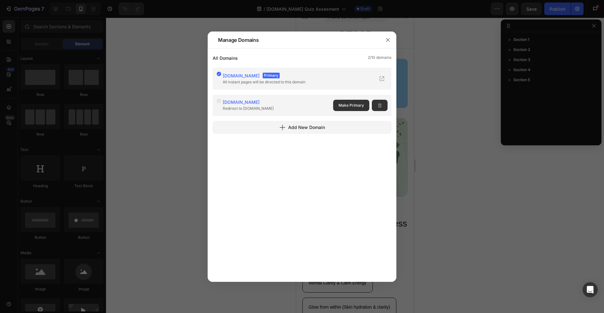
click at [308, 134] on div "[DOMAIN_NAME] Primary All instant pages will be directed to this domain [DOMAIN…" at bounding box center [302, 172] width 179 height 208
click at [311, 129] on div "Add New Domain" at bounding box center [302, 127] width 46 height 7
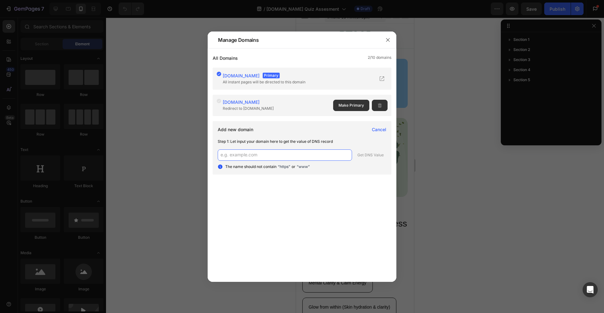
click at [291, 157] on input "text" at bounding box center [285, 154] width 134 height 11
type input "[DOMAIN_NAME]"
click at [372, 154] on div "Get DNS Value" at bounding box center [370, 155] width 26 height 6
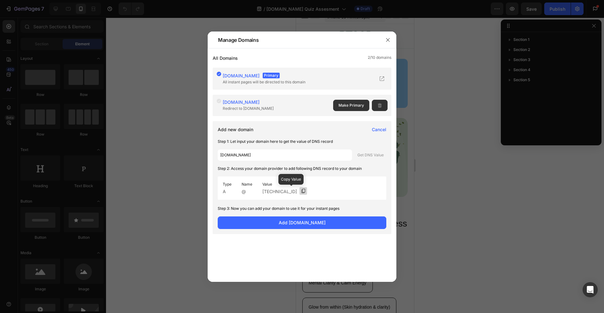
click at [299, 192] on span at bounding box center [303, 191] width 8 height 8
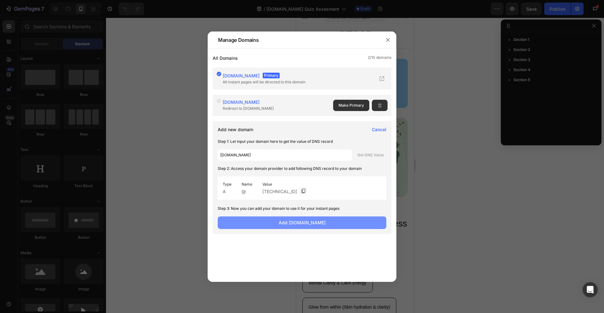
click at [323, 224] on span "Add [DOMAIN_NAME]" at bounding box center [302, 222] width 47 height 7
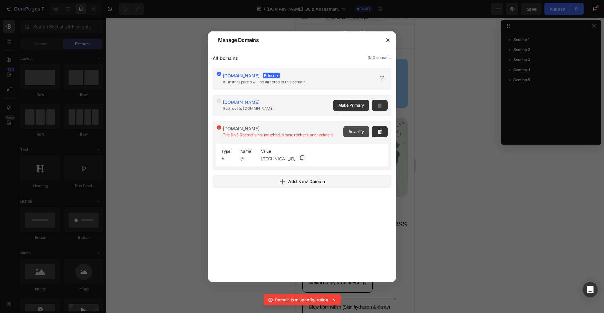
click at [356, 130] on span "Reverify" at bounding box center [356, 132] width 15 height 6
click at [360, 132] on span "Reverify" at bounding box center [356, 132] width 15 height 6
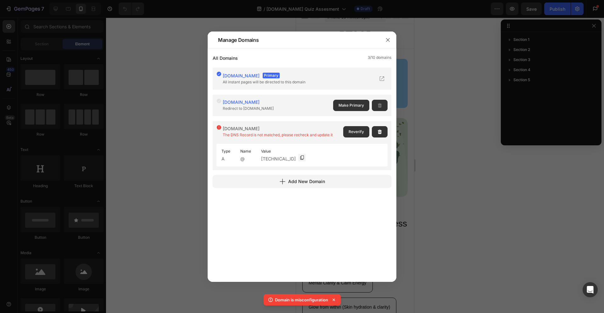
click at [360, 132] on span "Reverify" at bounding box center [356, 132] width 15 height 6
click at [357, 133] on span "Reverify" at bounding box center [356, 132] width 15 height 6
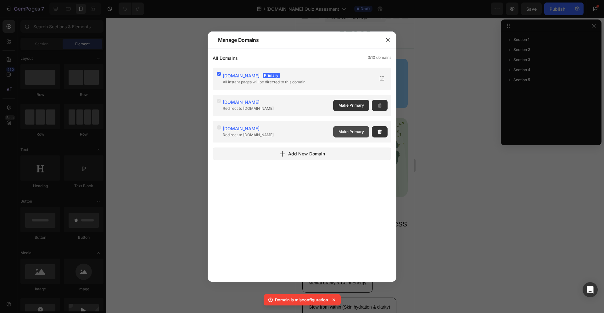
click at [359, 129] on span "Make Primary" at bounding box center [350, 132] width 25 height 6
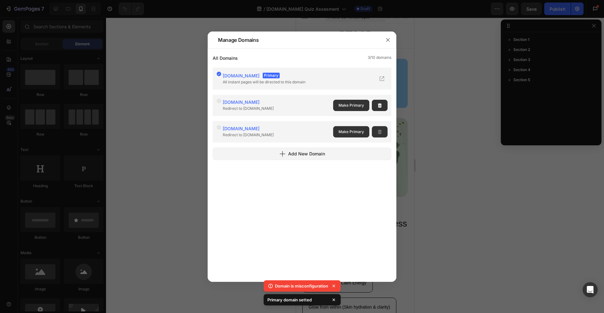
click at [334, 286] on icon at bounding box center [333, 286] width 3 height 3
drag, startPoint x: 388, startPoint y: 41, endPoint x: 92, endPoint y: 23, distance: 296.5
click at [388, 41] on icon "button" at bounding box center [387, 39] width 5 height 5
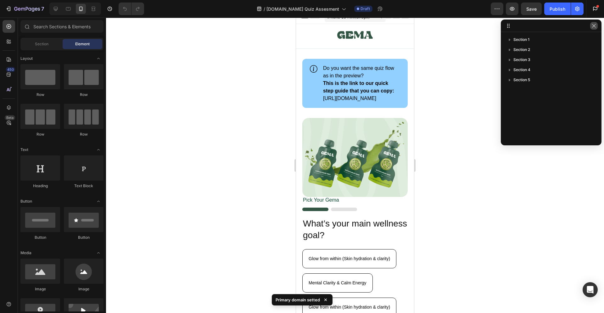
click at [597, 27] on button "button" at bounding box center [594, 26] width 8 height 8
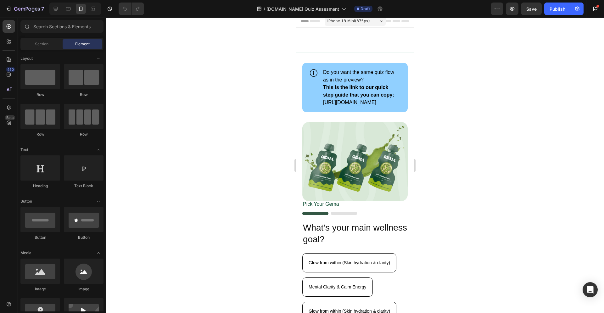
scroll to position [0, 0]
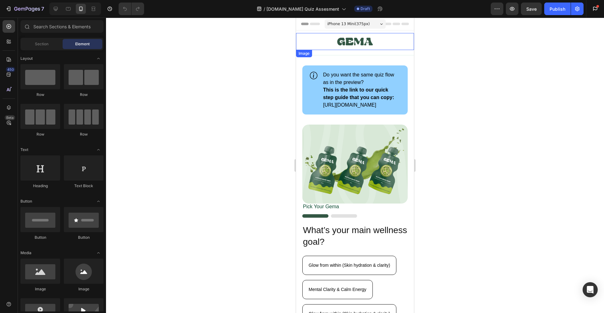
click at [354, 42] on img at bounding box center [355, 41] width 36 height 17
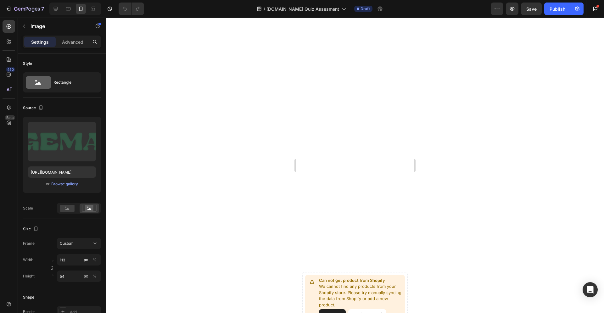
scroll to position [427, 0]
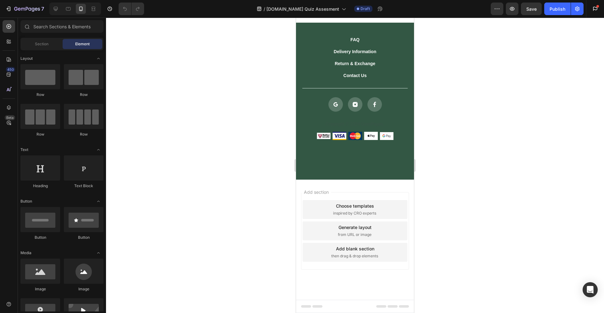
click at [389, 213] on div "Choose templates inspired by CRO experts" at bounding box center [355, 209] width 105 height 19
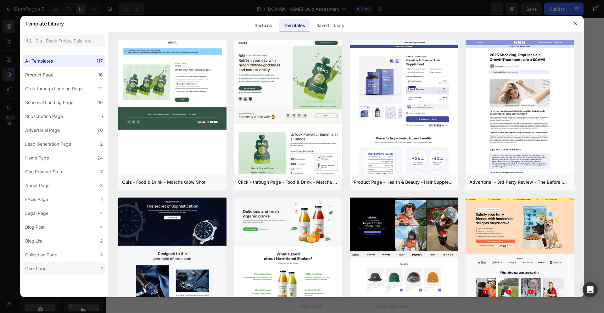
click at [81, 272] on label "Quiz Page 1" at bounding box center [64, 268] width 83 height 13
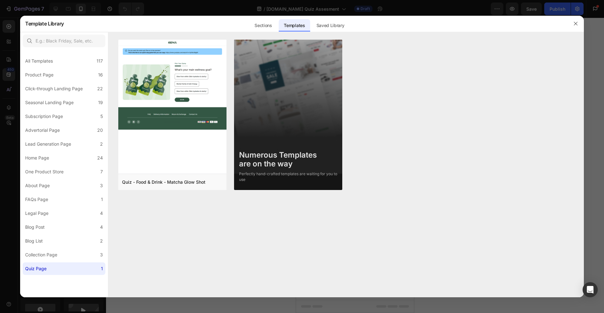
drag, startPoint x: 579, startPoint y: 25, endPoint x: 556, endPoint y: 46, distance: 31.2
click at [579, 25] on button "button" at bounding box center [576, 24] width 10 height 10
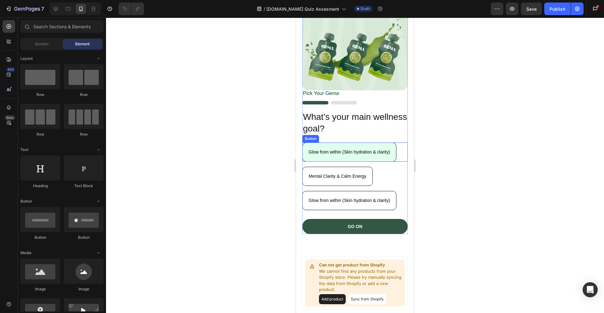
scroll to position [106, 0]
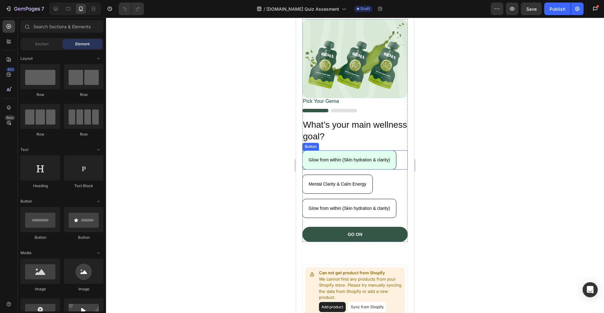
click at [356, 168] on button "Glow from within (Skin hydration & clarity)" at bounding box center [349, 159] width 94 height 19
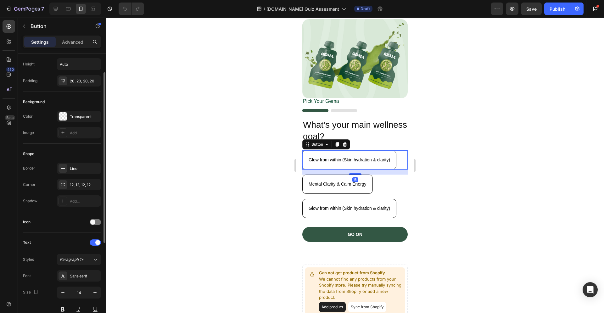
scroll to position [162, 0]
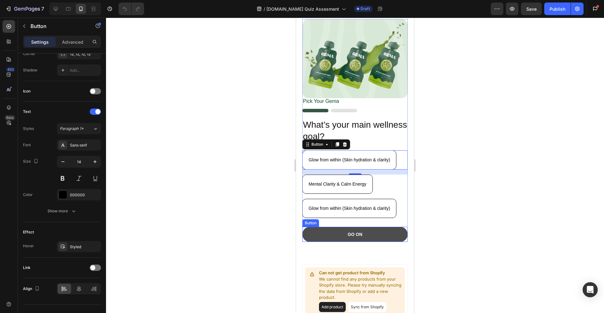
click at [360, 240] on button "GO ON" at bounding box center [354, 234] width 105 height 15
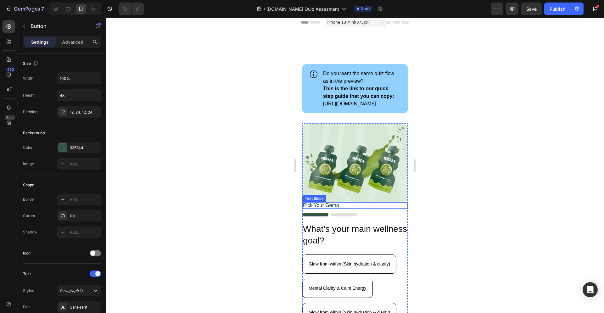
scroll to position [0, 0]
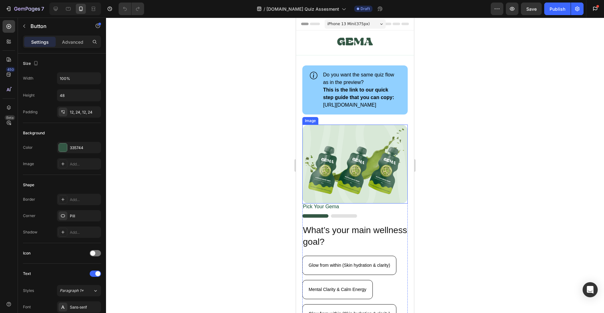
click at [370, 165] on img at bounding box center [354, 164] width 105 height 79
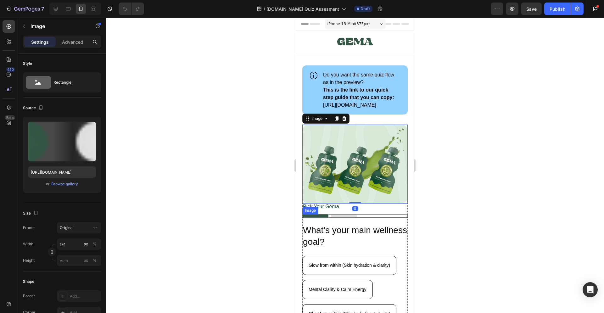
click at [332, 218] on img at bounding box center [329, 215] width 55 height 3
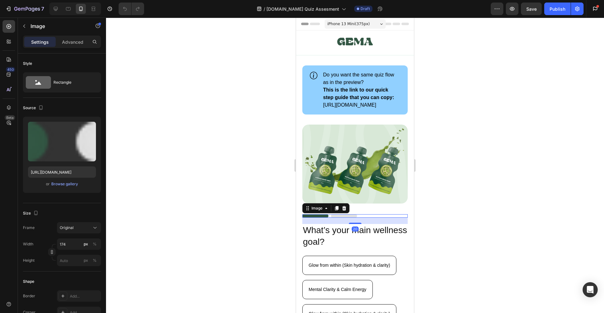
click at [324, 218] on img at bounding box center [329, 215] width 55 height 3
click at [349, 218] on img at bounding box center [329, 215] width 55 height 3
click at [518, 239] on div at bounding box center [355, 165] width 498 height 295
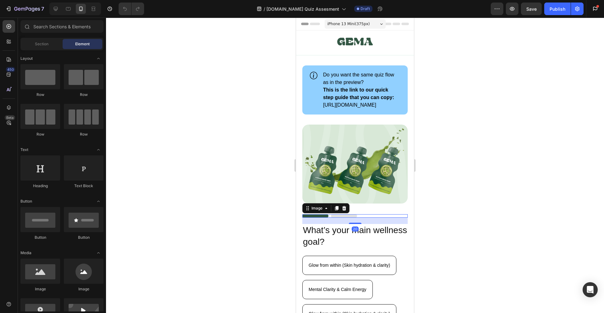
click at [353, 218] on img at bounding box center [329, 215] width 55 height 3
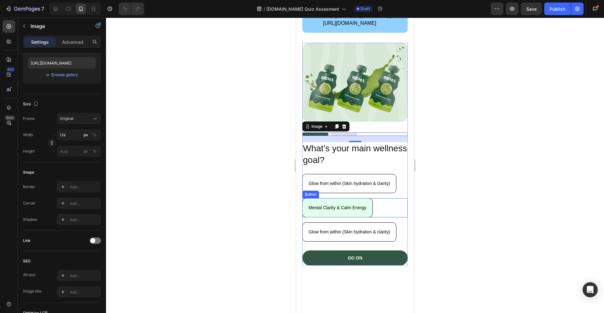
scroll to position [20, 0]
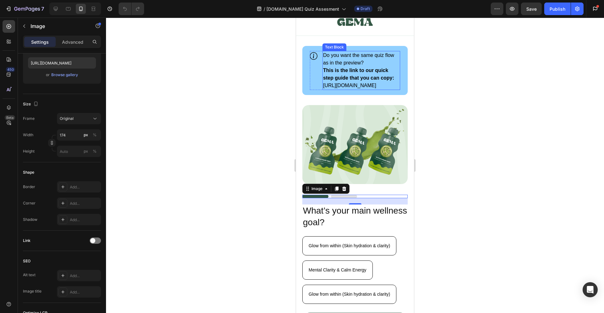
click at [363, 89] on p "This is the link to our quick [PERSON_NAME] that you can copy: [URL][DOMAIN_NAM…" at bounding box center [361, 78] width 76 height 23
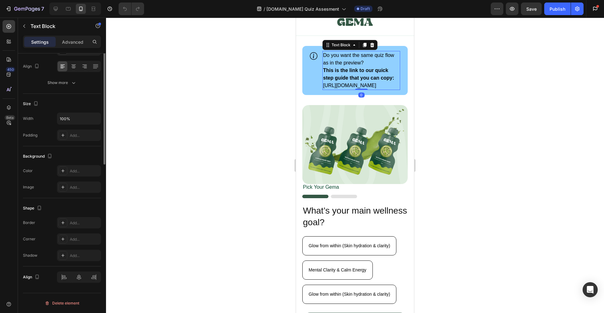
scroll to position [0, 0]
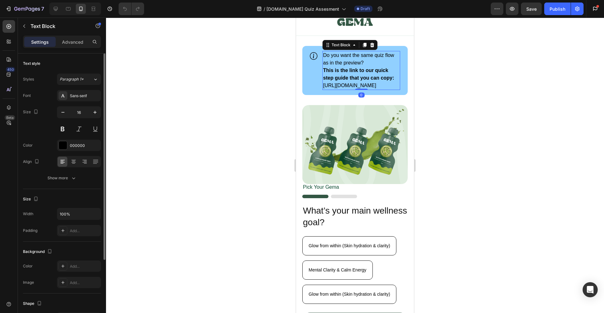
click at [364, 89] on p "This is the link to our quick [PERSON_NAME] that you can copy: [URL][DOMAIN_NAM…" at bounding box center [361, 78] width 76 height 23
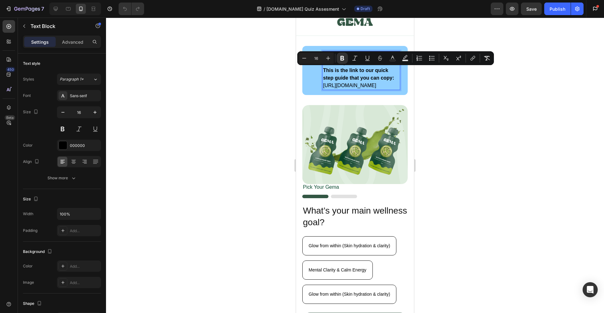
click at [358, 89] on p "This is the link to our quick [PERSON_NAME] that you can copy: [URL][DOMAIN_NAM…" at bounding box center [361, 78] width 76 height 23
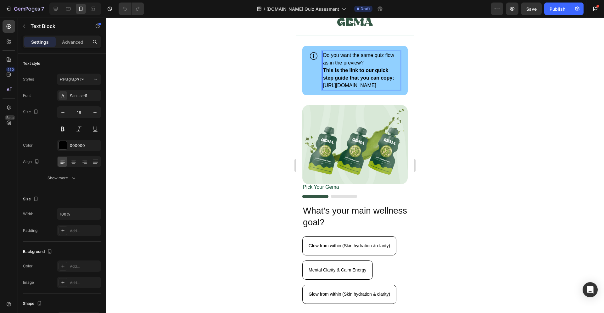
drag, startPoint x: 364, startPoint y: 93, endPoint x: 323, endPoint y: 87, distance: 41.3
click at [323, 87] on p "This is the link to our quick [PERSON_NAME] that you can copy: [URL][DOMAIN_NAM…" at bounding box center [361, 78] width 76 height 23
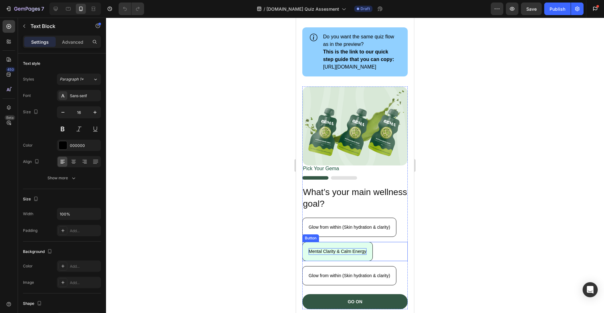
scroll to position [8, 0]
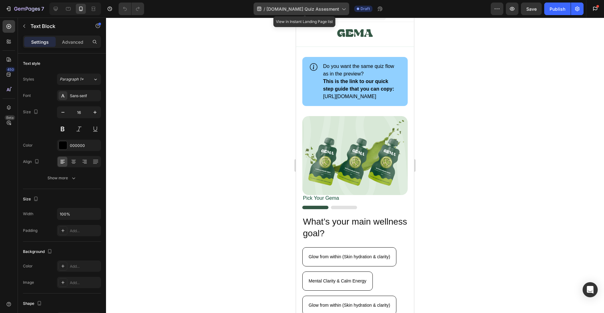
click at [335, 13] on div "/ [DOMAIN_NAME] Quiz Assesment" at bounding box center [302, 9] width 96 height 13
click at [542, 90] on div at bounding box center [355, 165] width 498 height 295
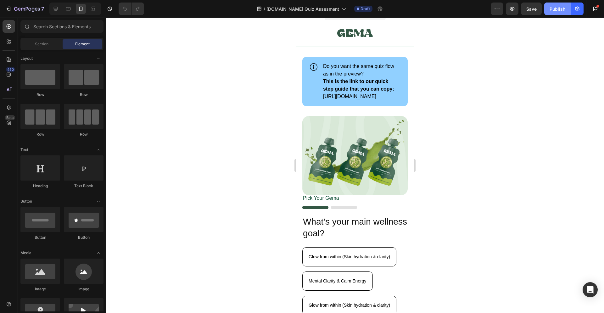
click at [562, 10] on div "Publish" at bounding box center [558, 9] width 16 height 7
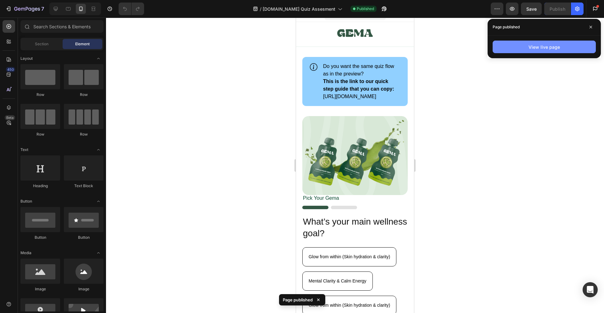
click at [553, 49] on div "View live page" at bounding box center [543, 47] width 31 height 7
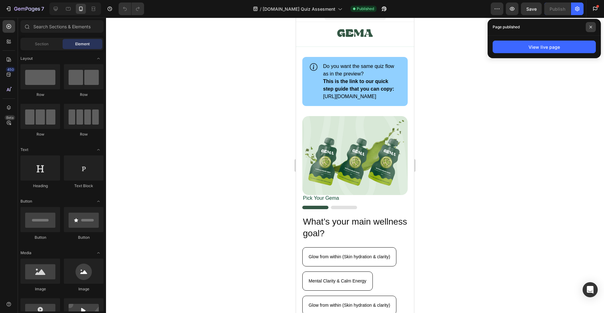
click at [590, 24] on span at bounding box center [591, 27] width 10 height 10
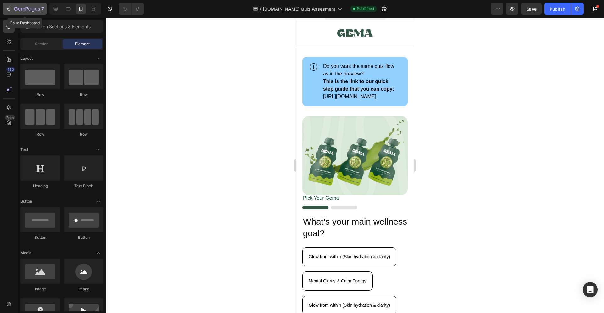
click at [21, 9] on icon "button" at bounding box center [23, 9] width 4 height 3
